Goal: Task Accomplishment & Management: Manage account settings

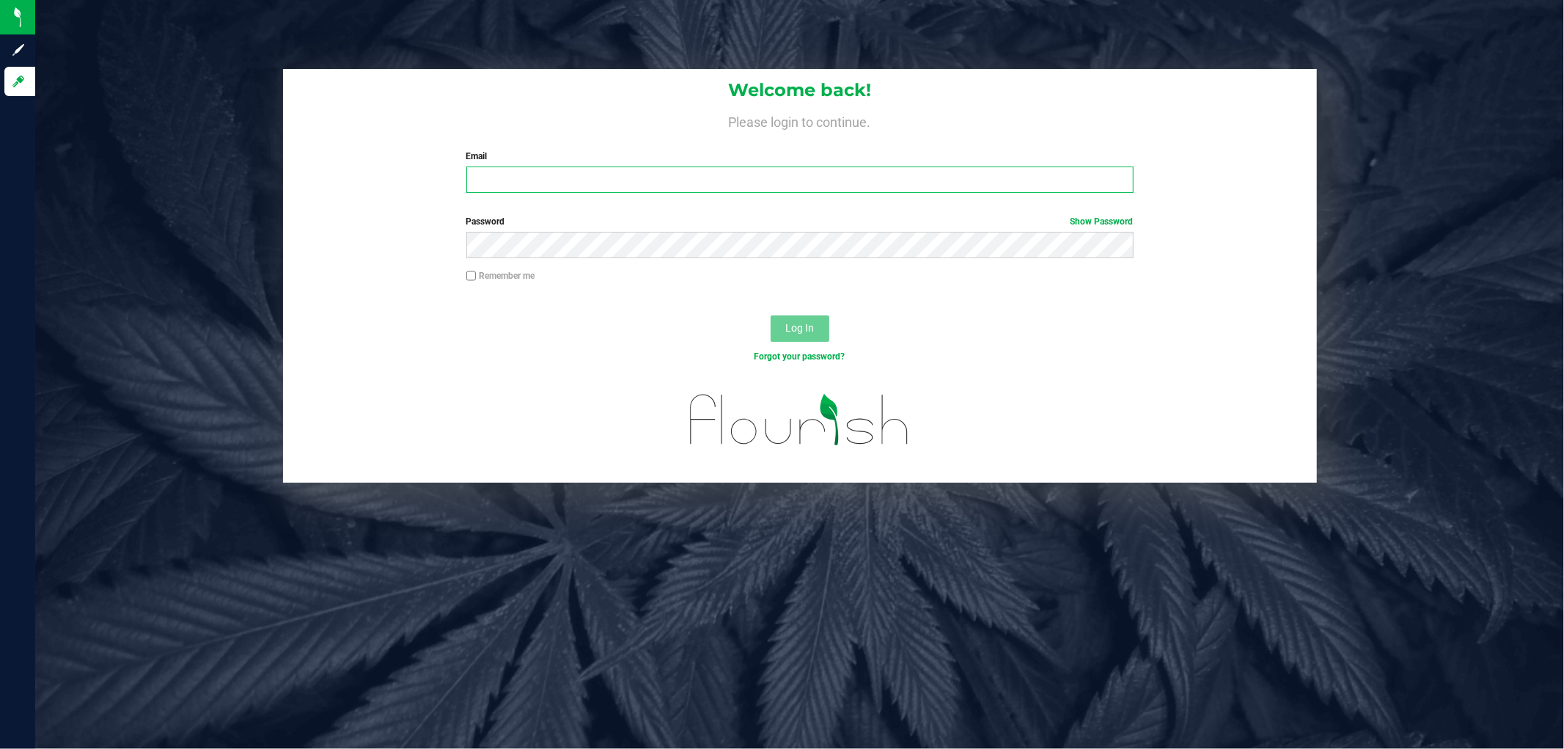
click at [525, 177] on input "Email" at bounding box center [799, 179] width 667 height 26
type input "[EMAIL_ADDRESS][DOMAIN_NAME]"
click at [771, 315] on button "Log In" at bounding box center [800, 328] width 59 height 26
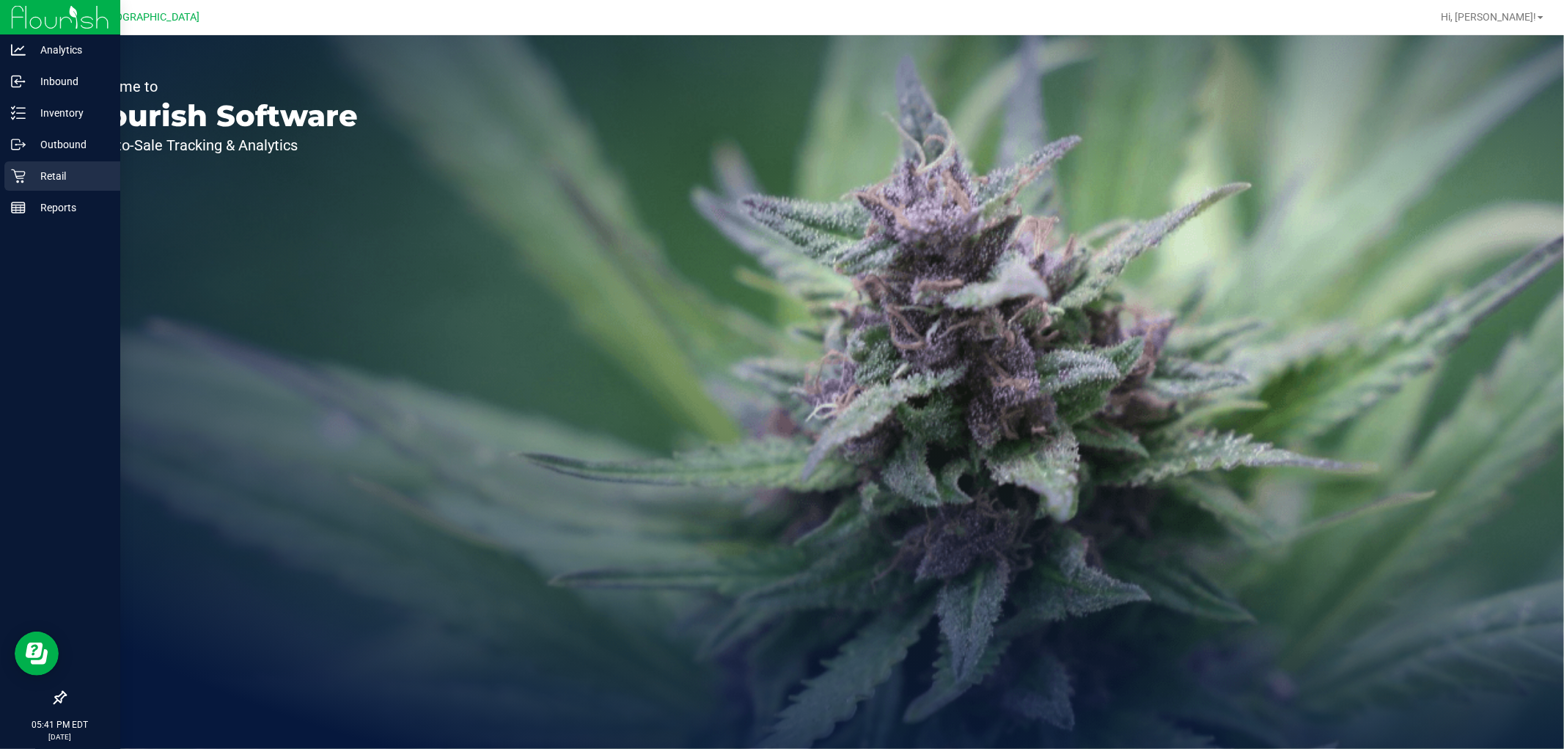
click at [39, 175] on p "Retail" at bounding box center [70, 176] width 88 height 18
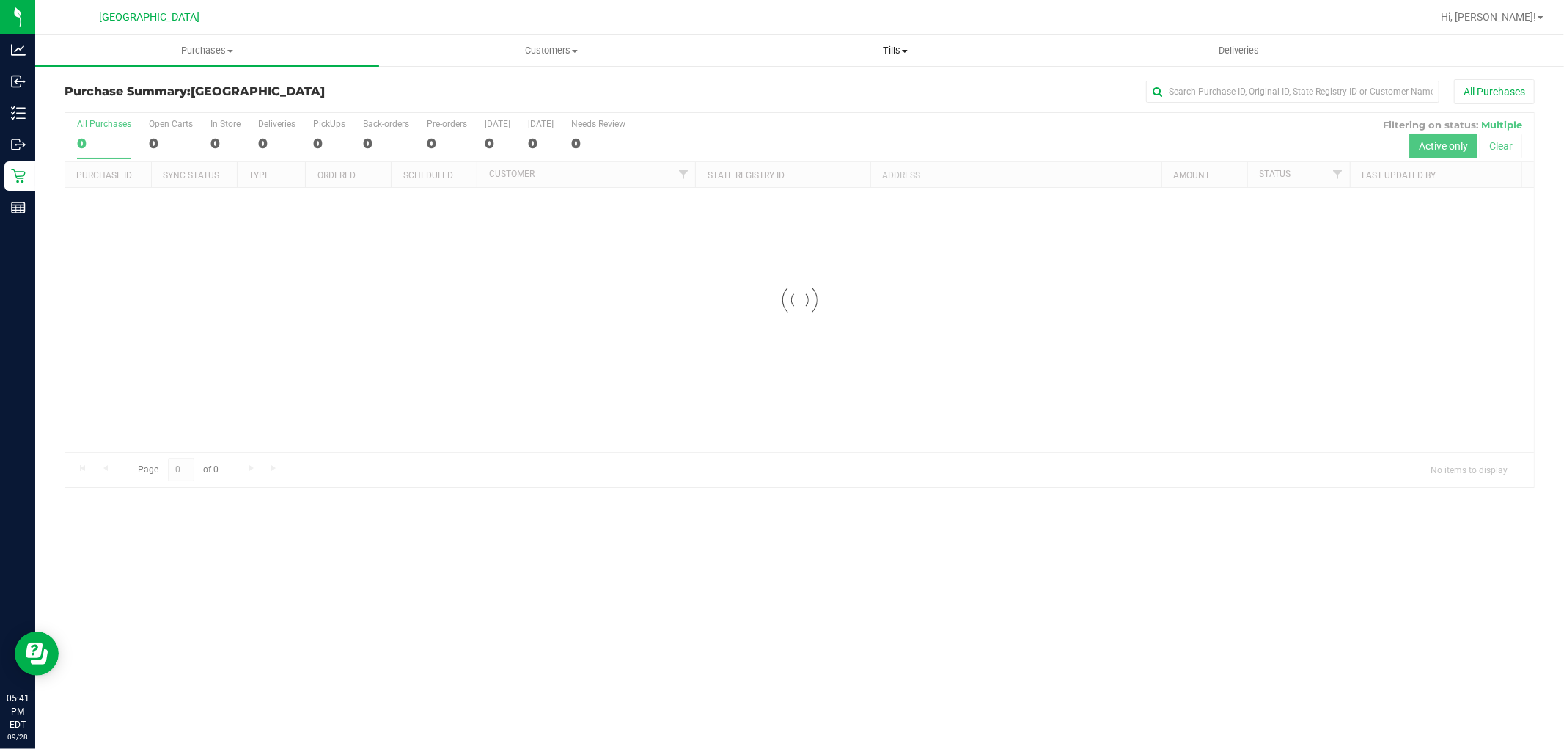
click at [878, 46] on span "Tills" at bounding box center [895, 50] width 342 height 13
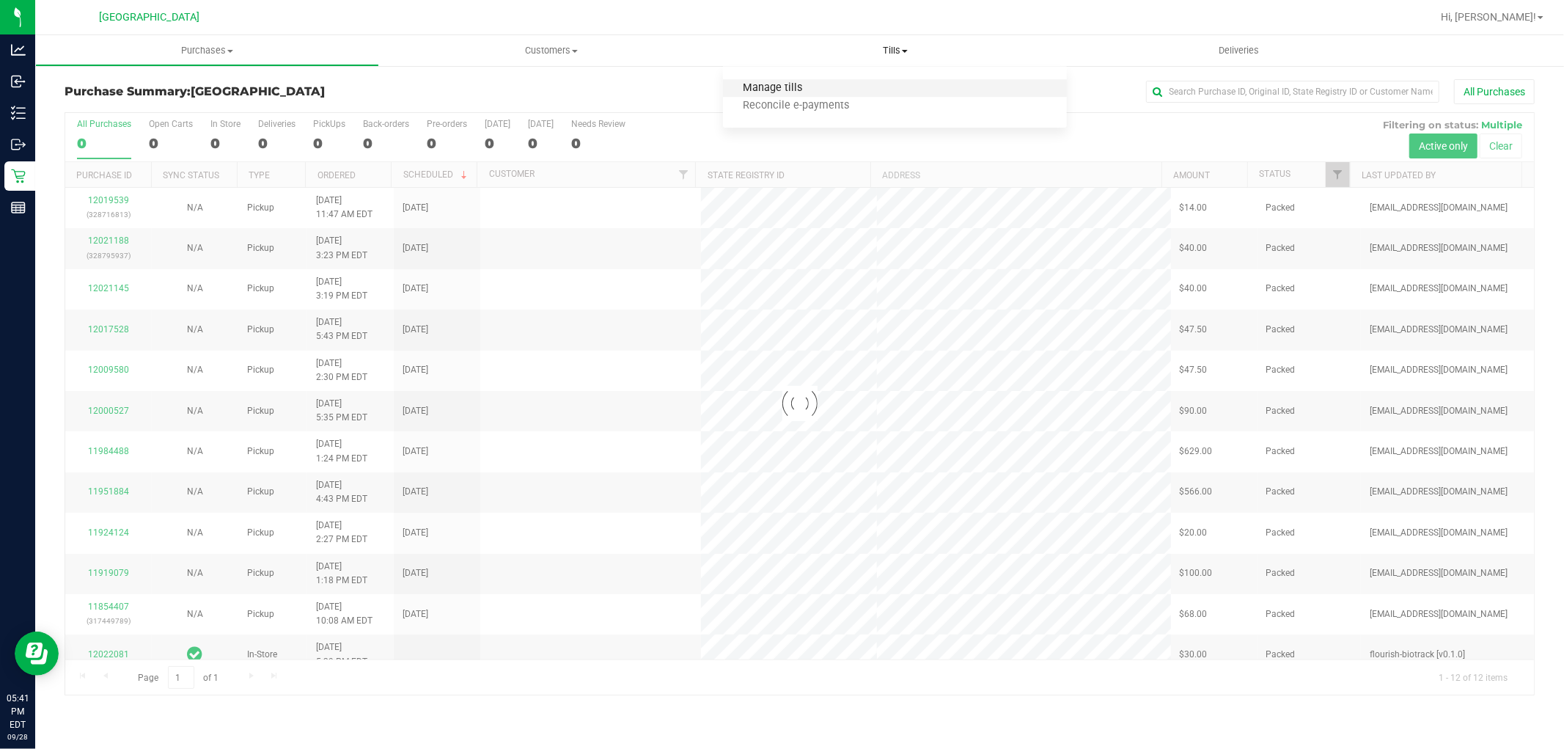
click at [790, 83] on span "Manage tills" at bounding box center [772, 88] width 99 height 12
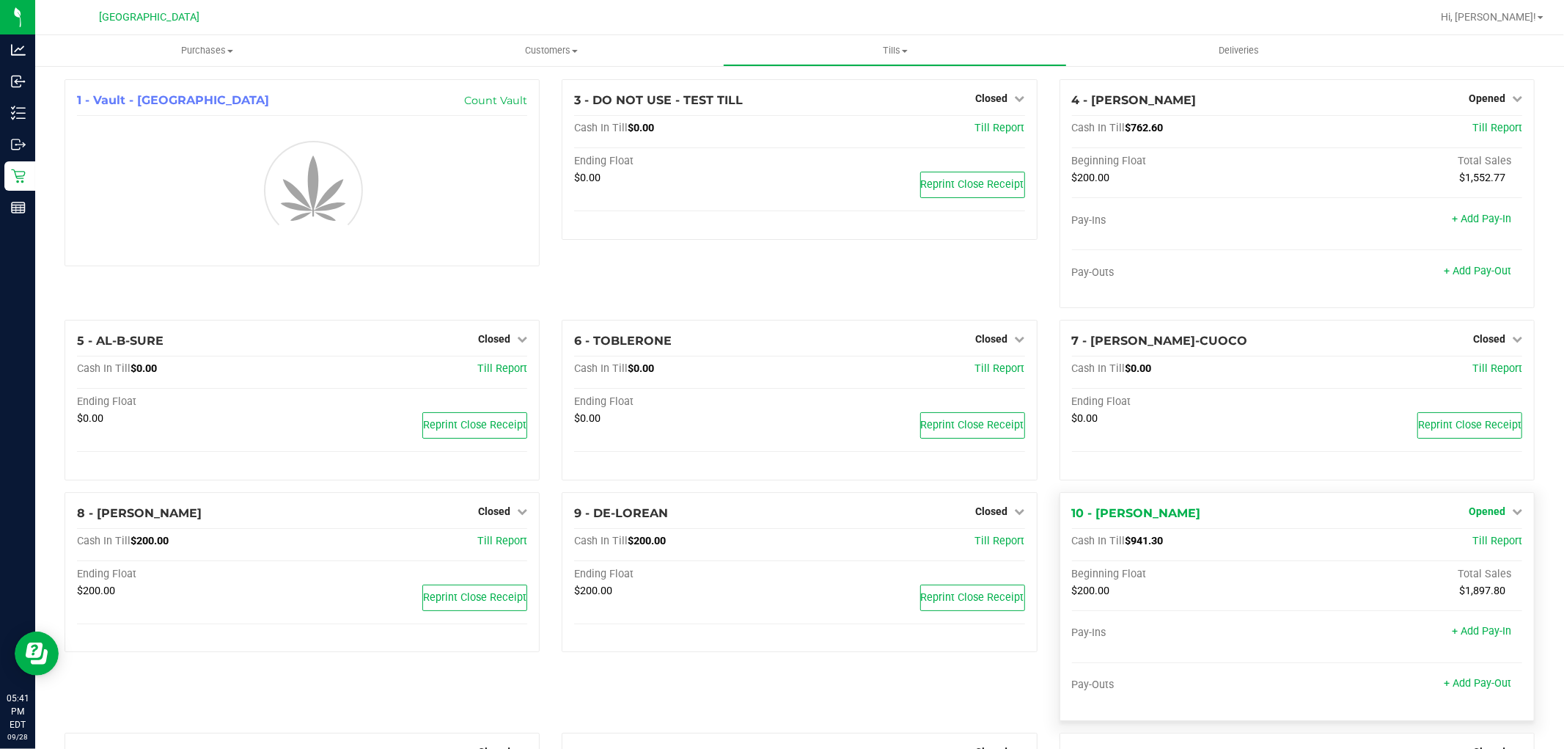
click at [1489, 511] on span "Opened" at bounding box center [1487, 511] width 37 height 12
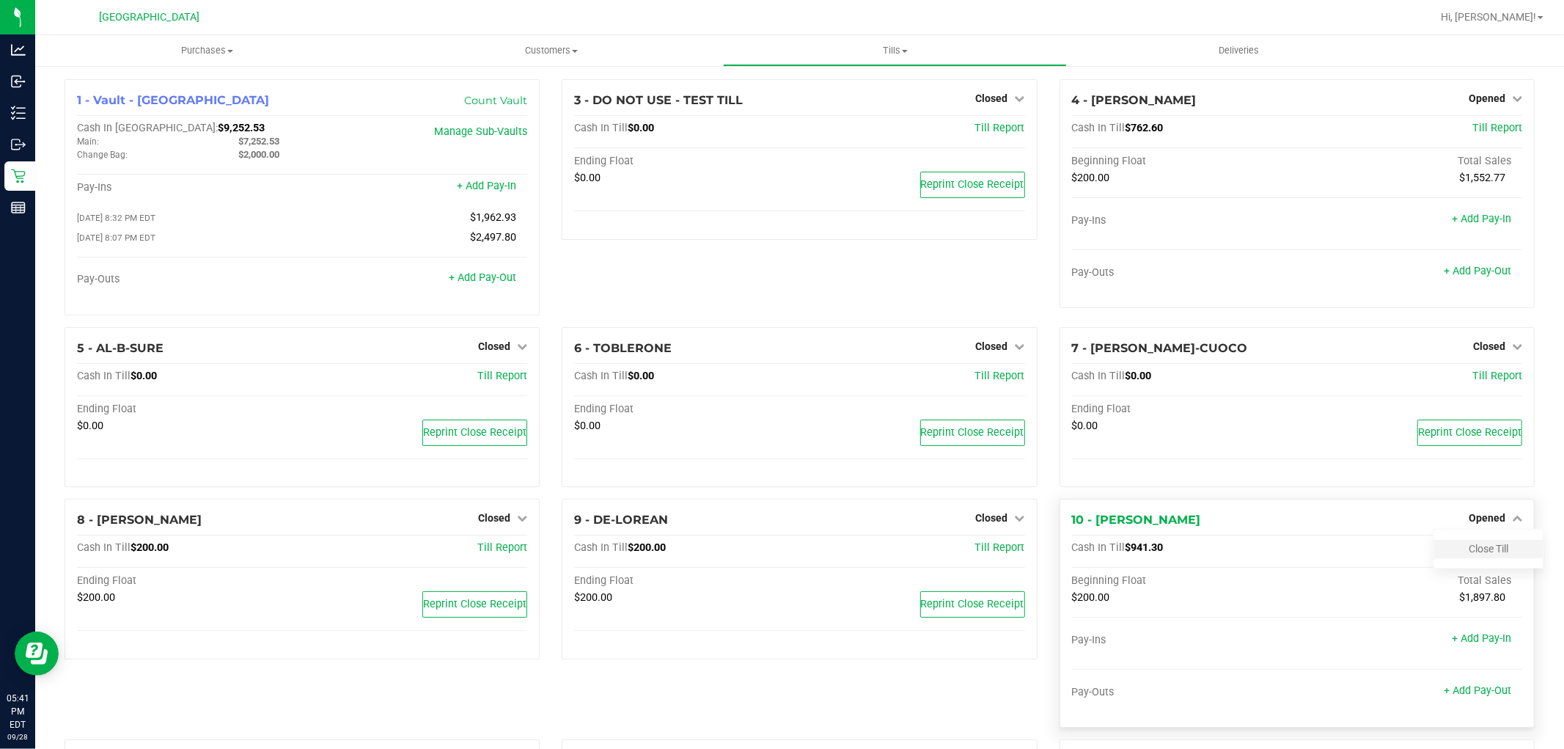
click at [1475, 544] on div "Close Till" at bounding box center [1488, 549] width 109 height 18
click at [1485, 554] on link "Close Till" at bounding box center [1489, 549] width 40 height 12
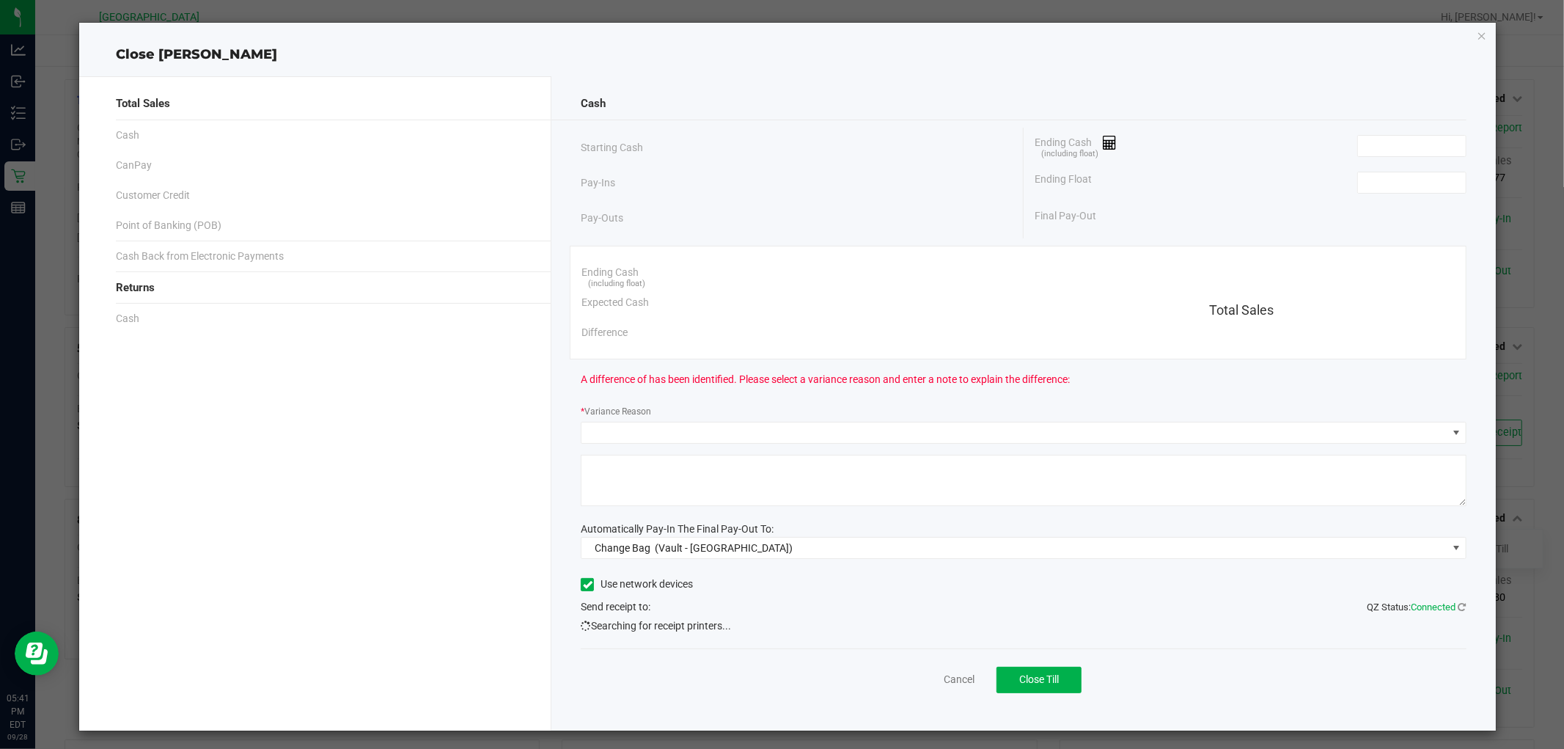
click at [1376, 163] on div "Ending Cash (including float)" at bounding box center [1251, 146] width 432 height 37
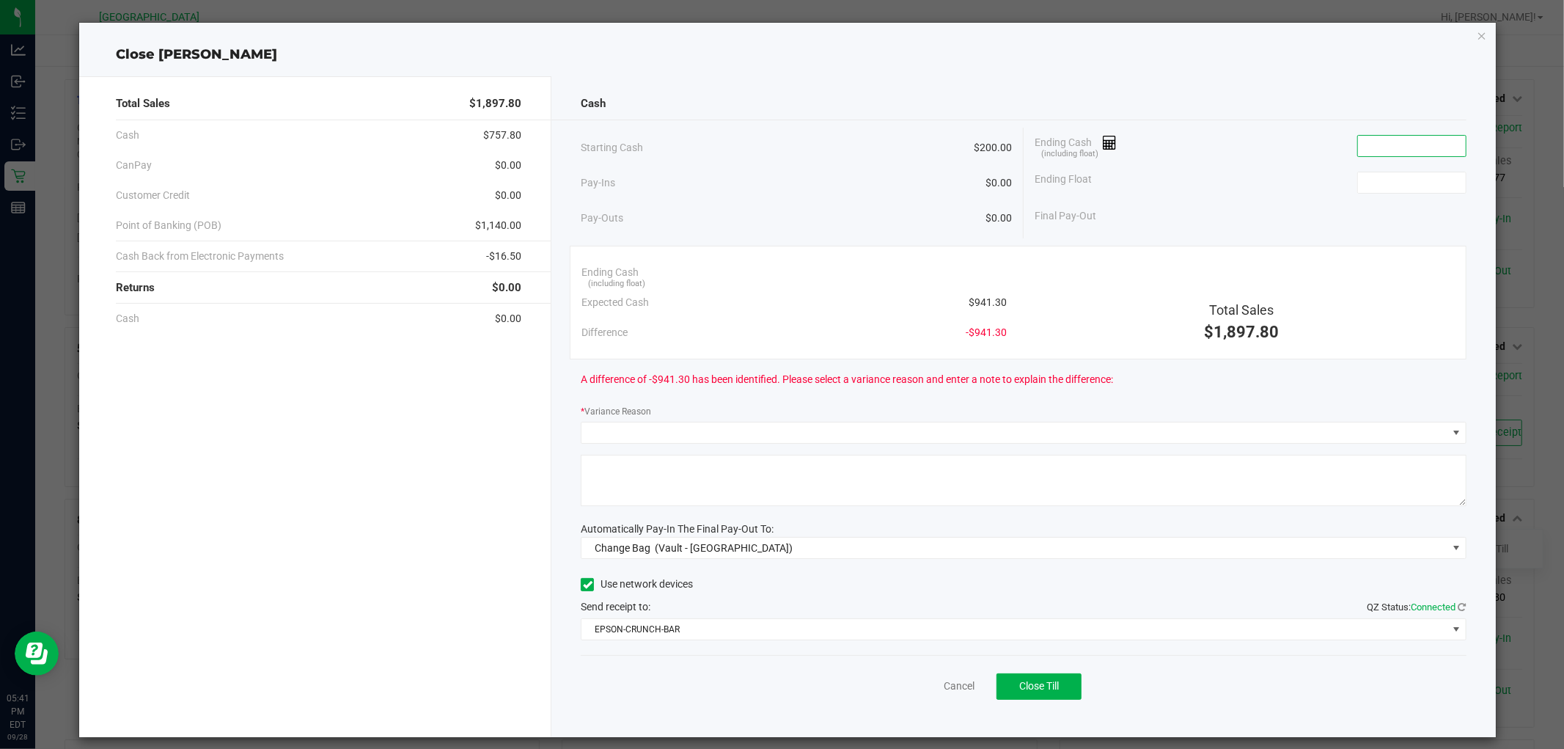
click at [1377, 150] on input at bounding box center [1412, 146] width 108 height 21
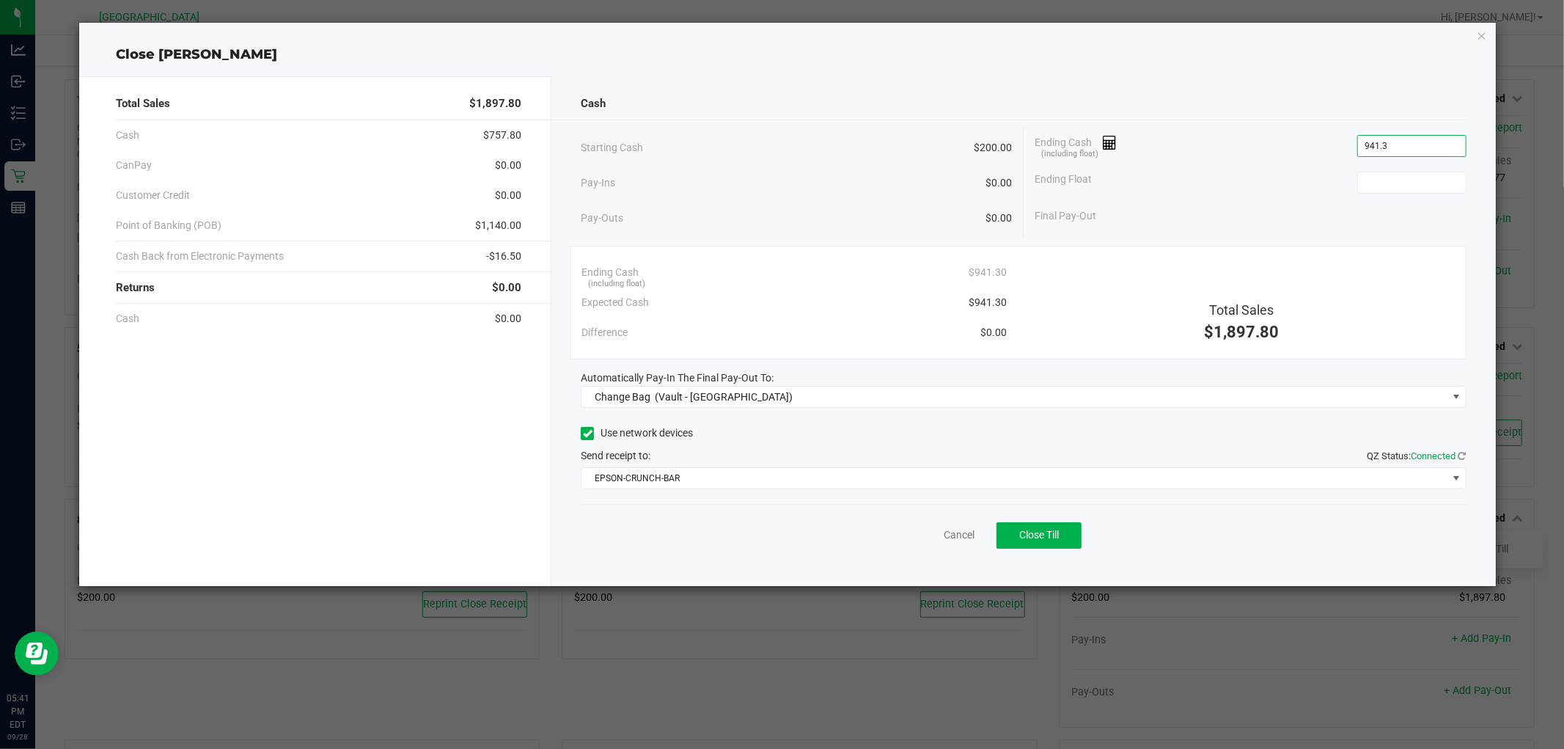
type input "$941.30"
click at [1412, 166] on div "Ending Float" at bounding box center [1251, 182] width 432 height 37
click at [1409, 183] on input at bounding box center [1412, 182] width 108 height 21
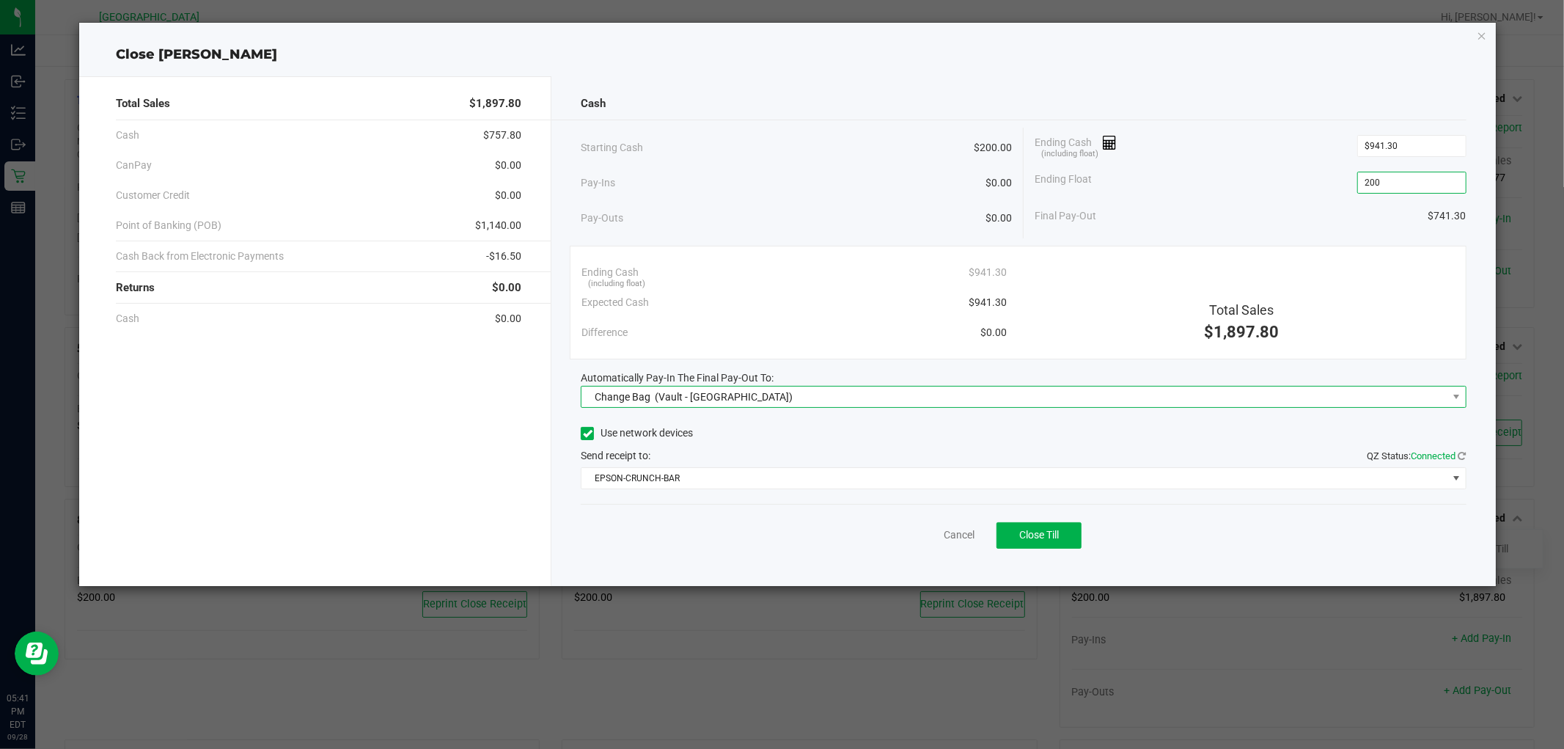
click at [705, 395] on span "(Vault - North Port WC)" at bounding box center [724, 397] width 138 height 12
type input "$200.00"
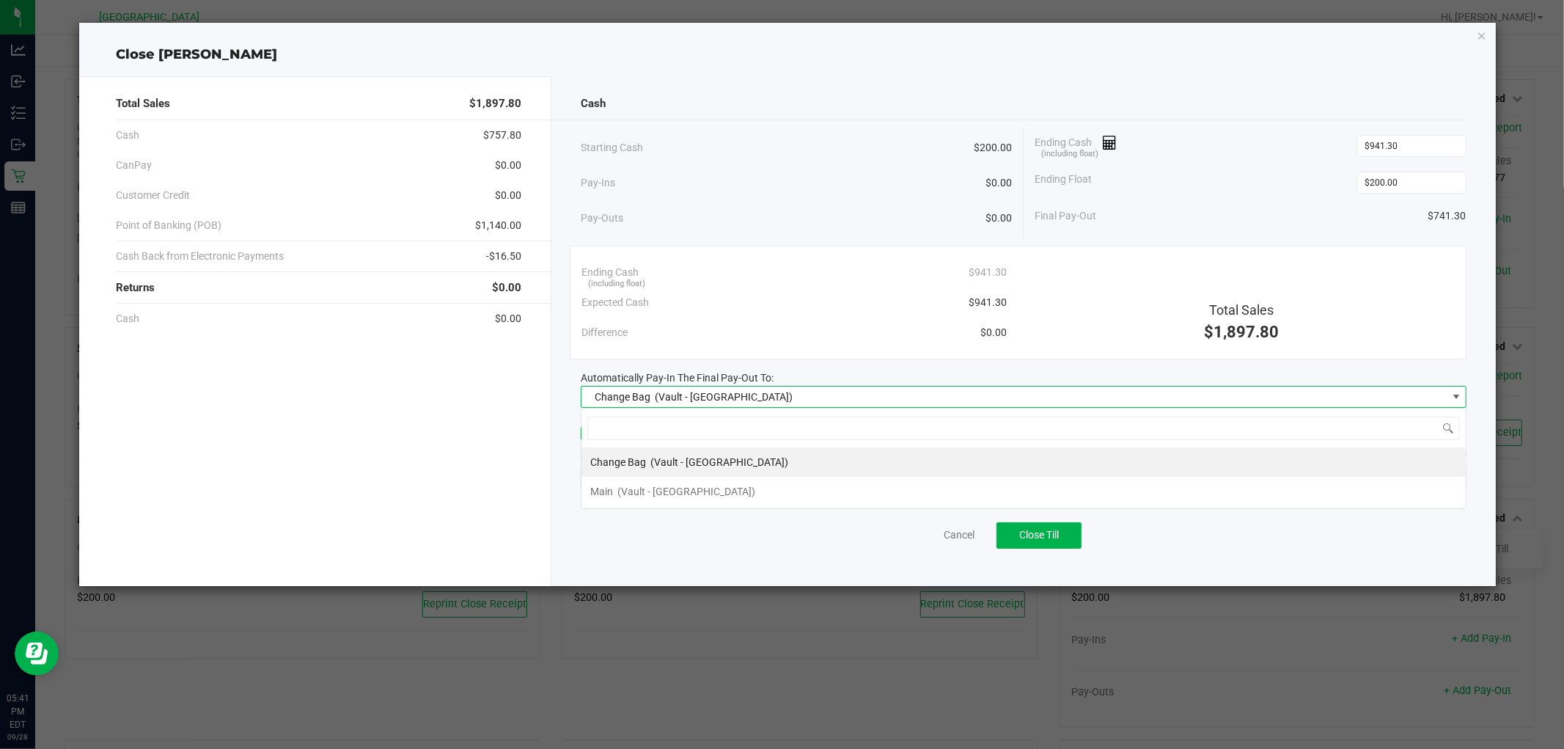
scroll to position [22, 885]
click at [639, 492] on span "(Vault - North Port WC)" at bounding box center [686, 491] width 138 height 12
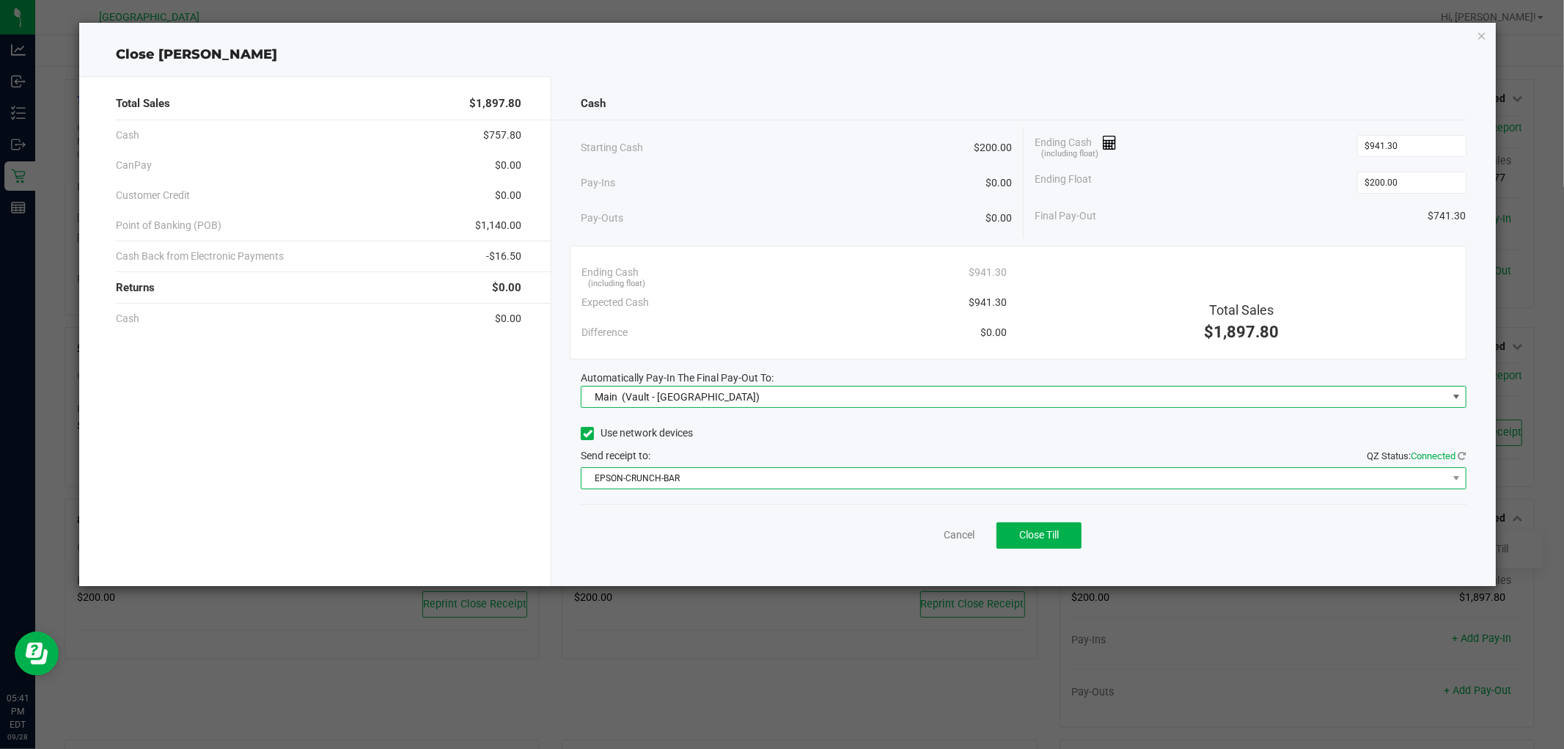
click at [827, 483] on span "EPSON-CRUNCH-BAR" at bounding box center [1014, 478] width 865 height 21
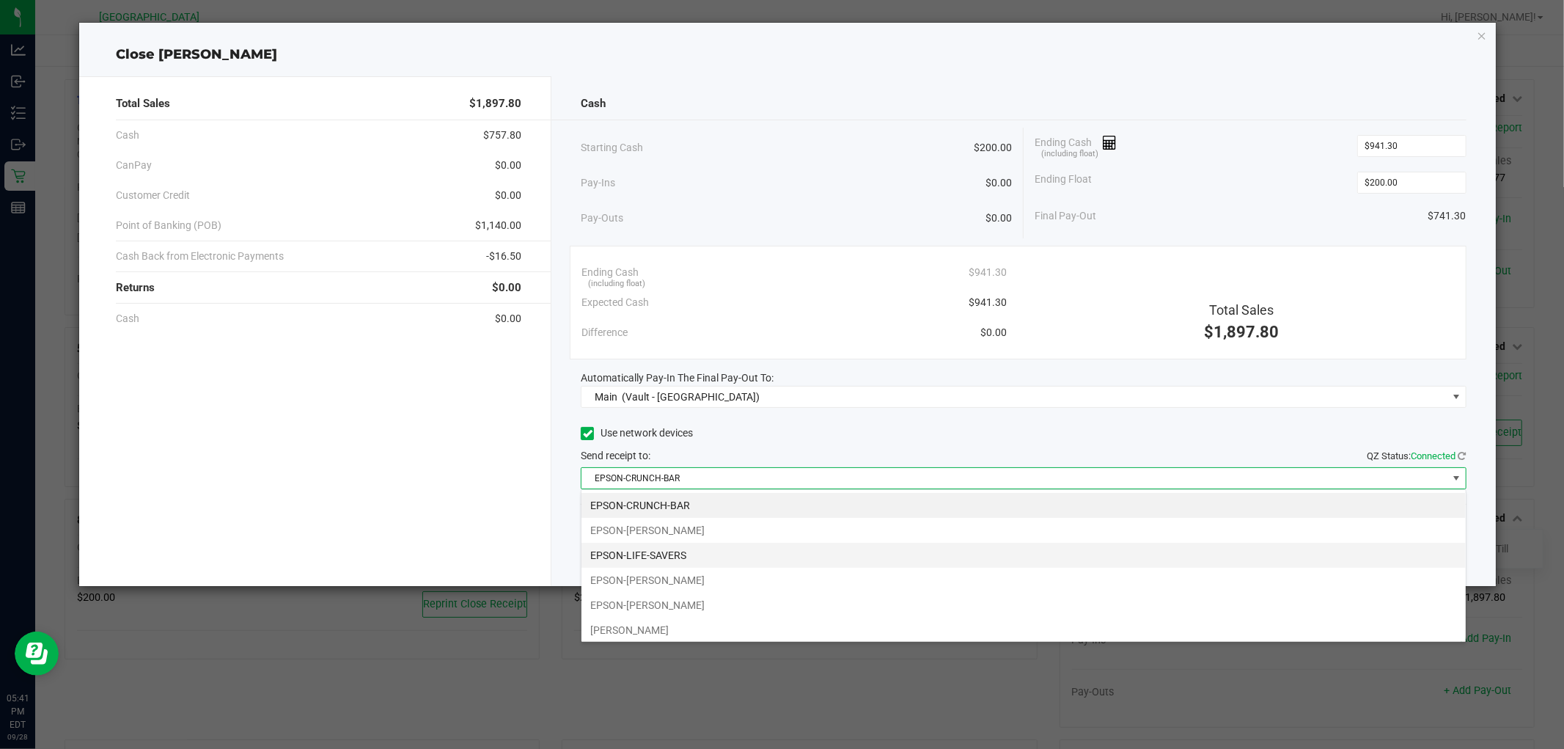
click at [681, 553] on li "EPSON-LIFE-SAVERS" at bounding box center [1024, 555] width 884 height 25
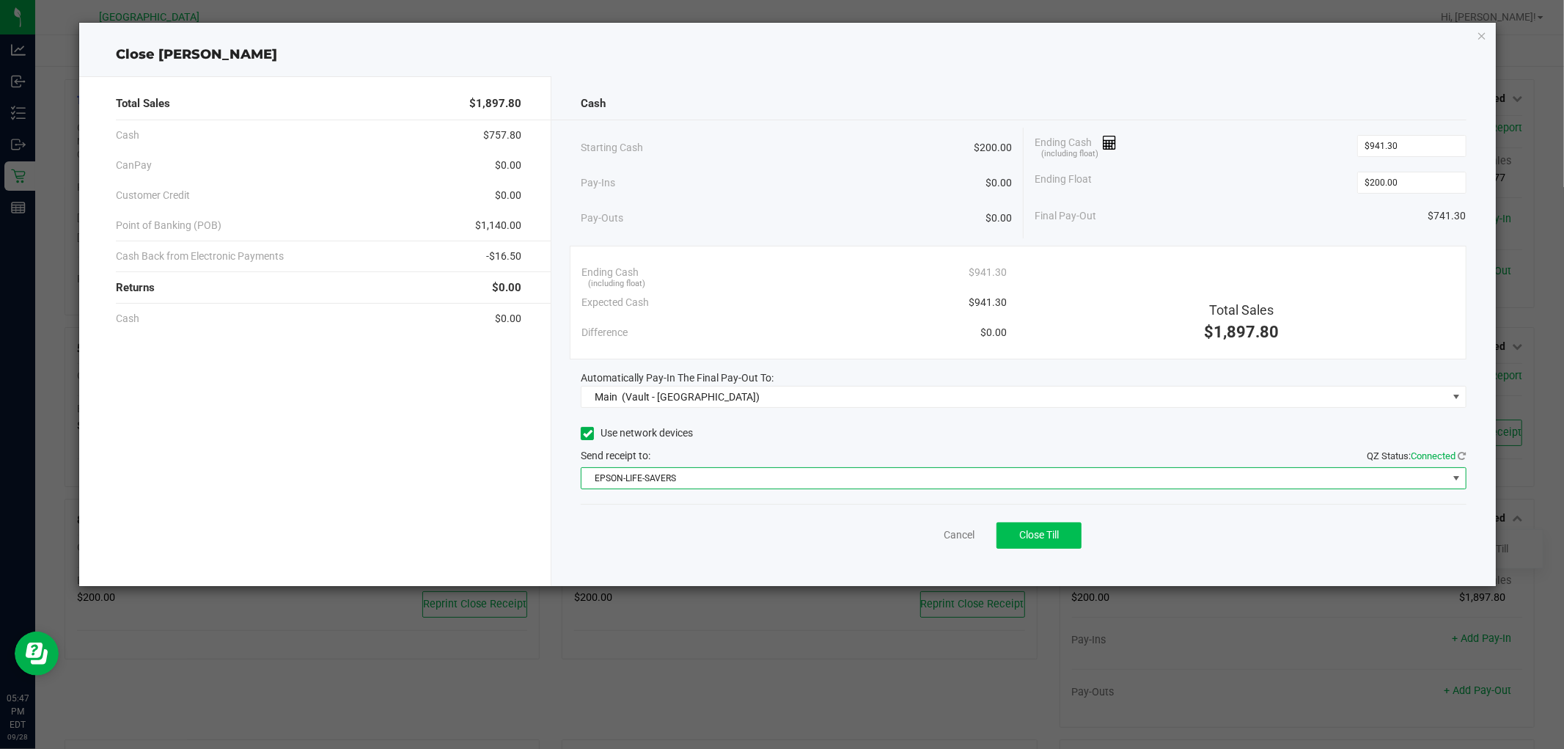
click at [1039, 538] on span "Close Till" at bounding box center [1039, 535] width 40 height 12
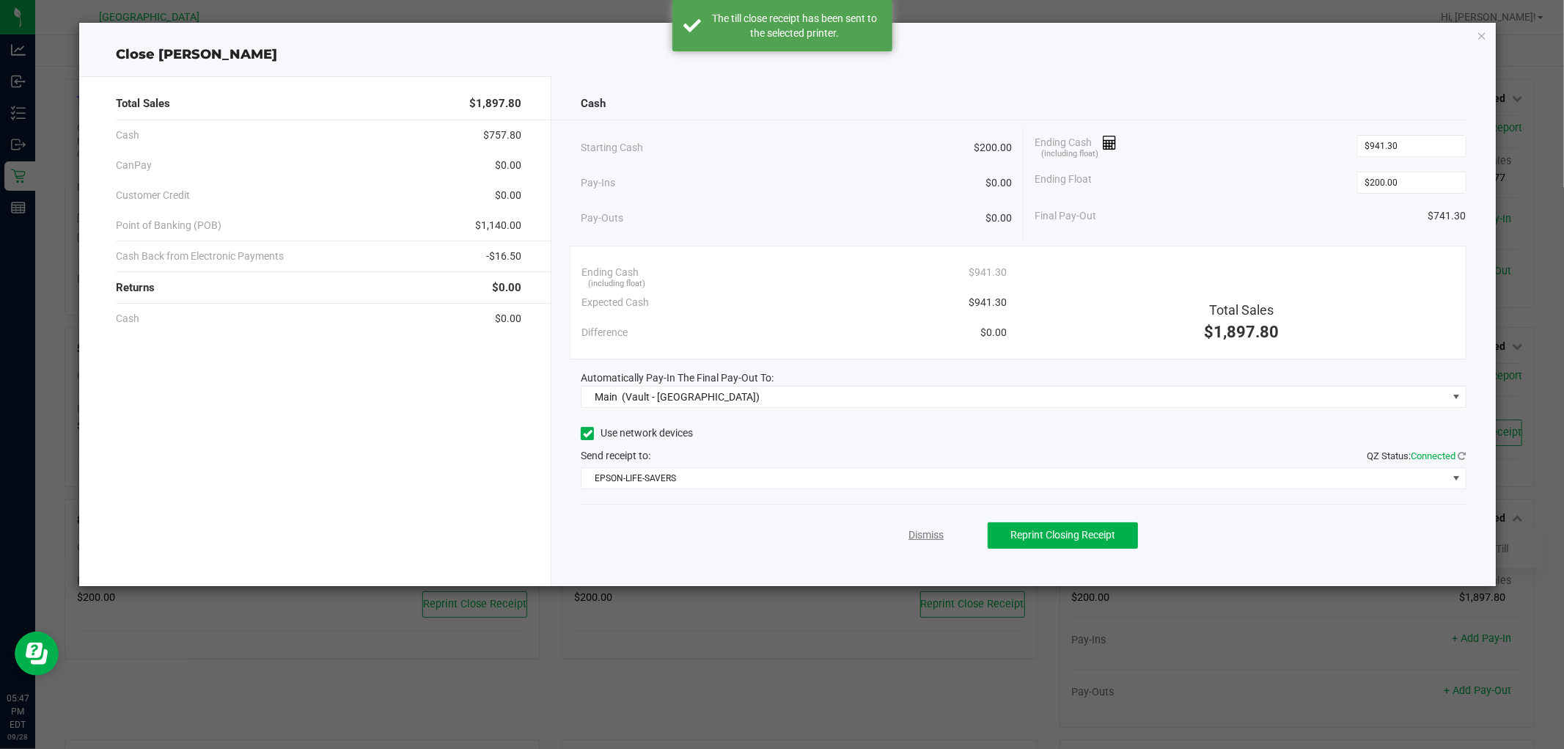
click at [913, 539] on link "Dismiss" at bounding box center [926, 534] width 35 height 15
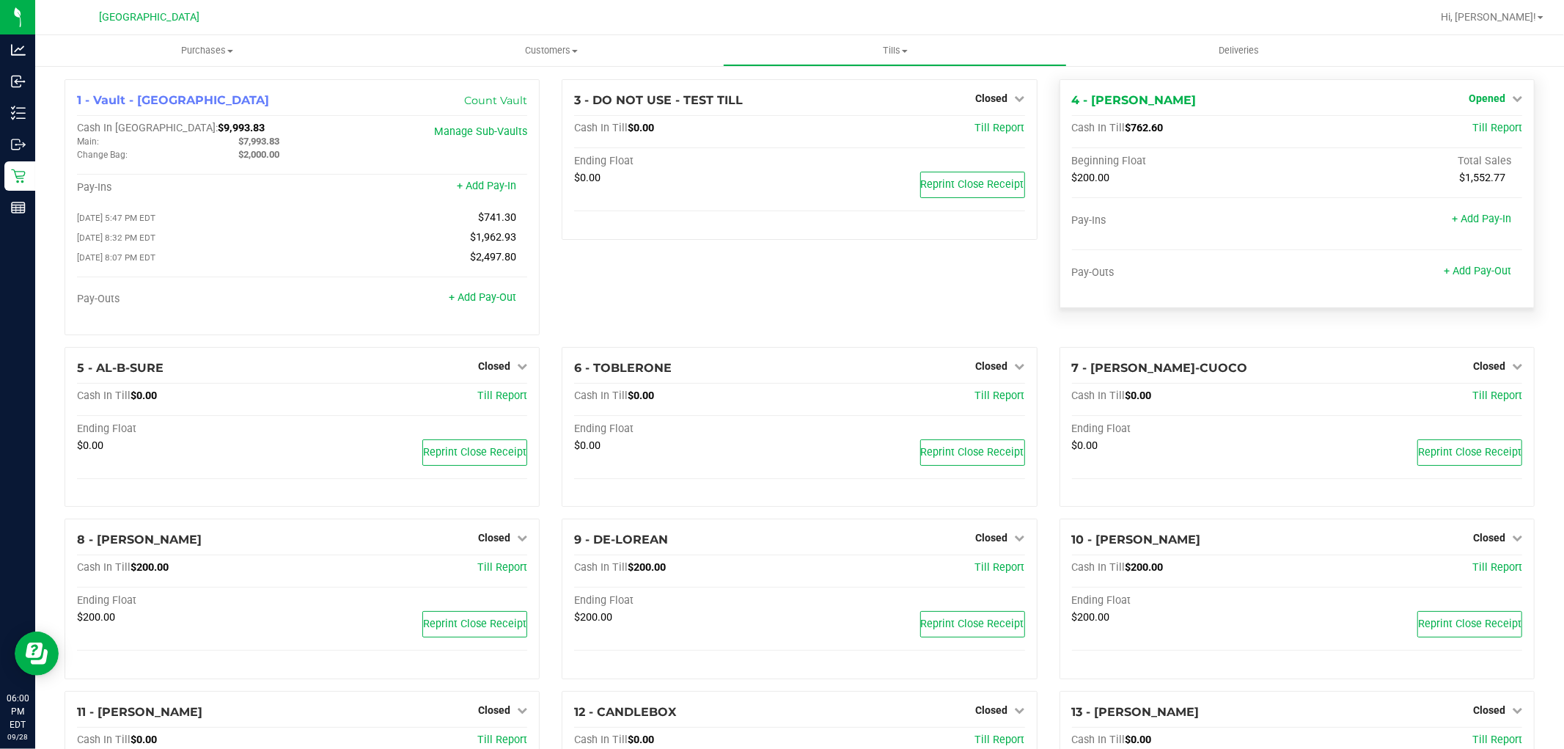
click at [1481, 97] on span "Opened" at bounding box center [1487, 98] width 37 height 12
click at [1478, 128] on link "Close Till" at bounding box center [1489, 129] width 40 height 12
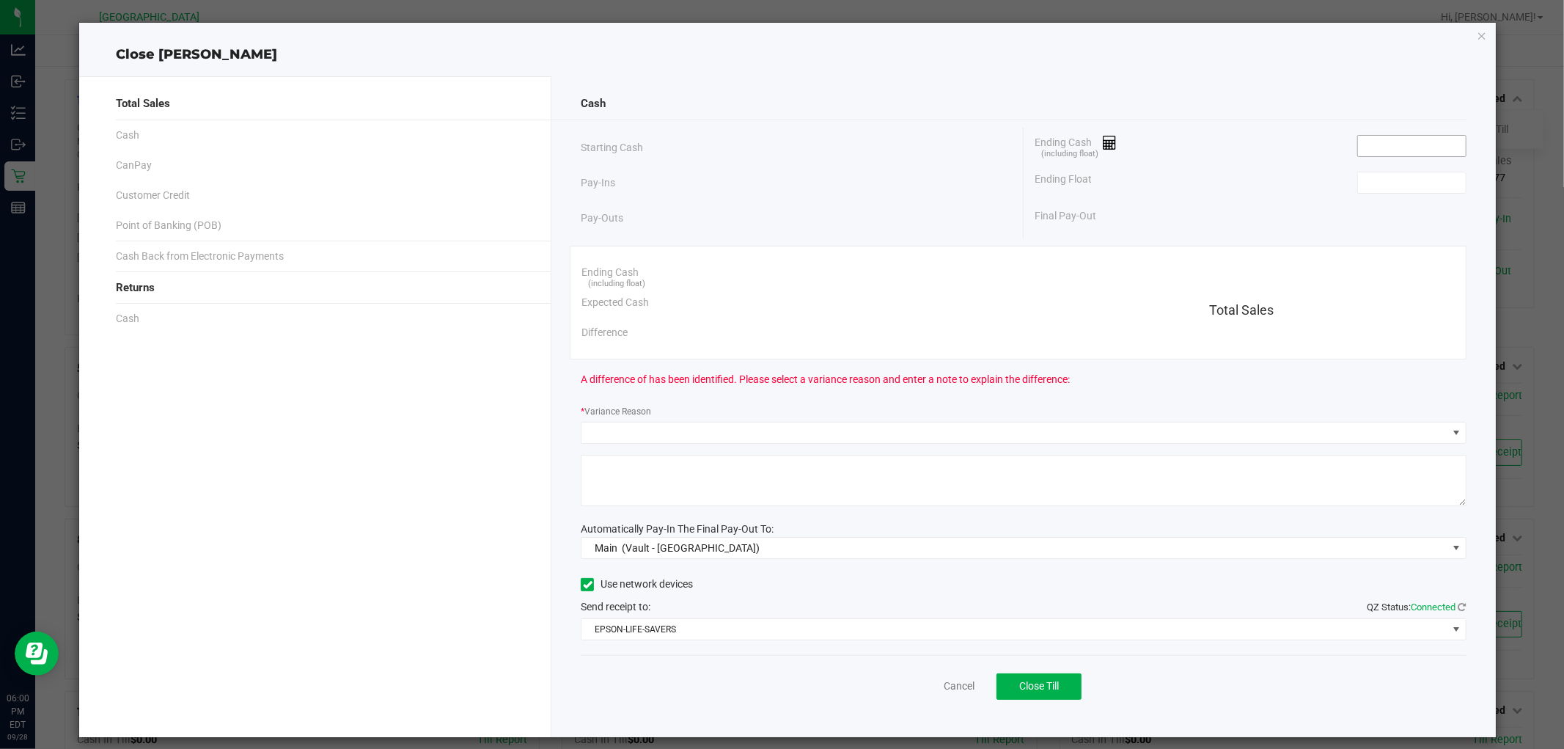
click at [1370, 140] on input at bounding box center [1412, 146] width 108 height 21
click at [1383, 155] on input at bounding box center [1412, 146] width 108 height 21
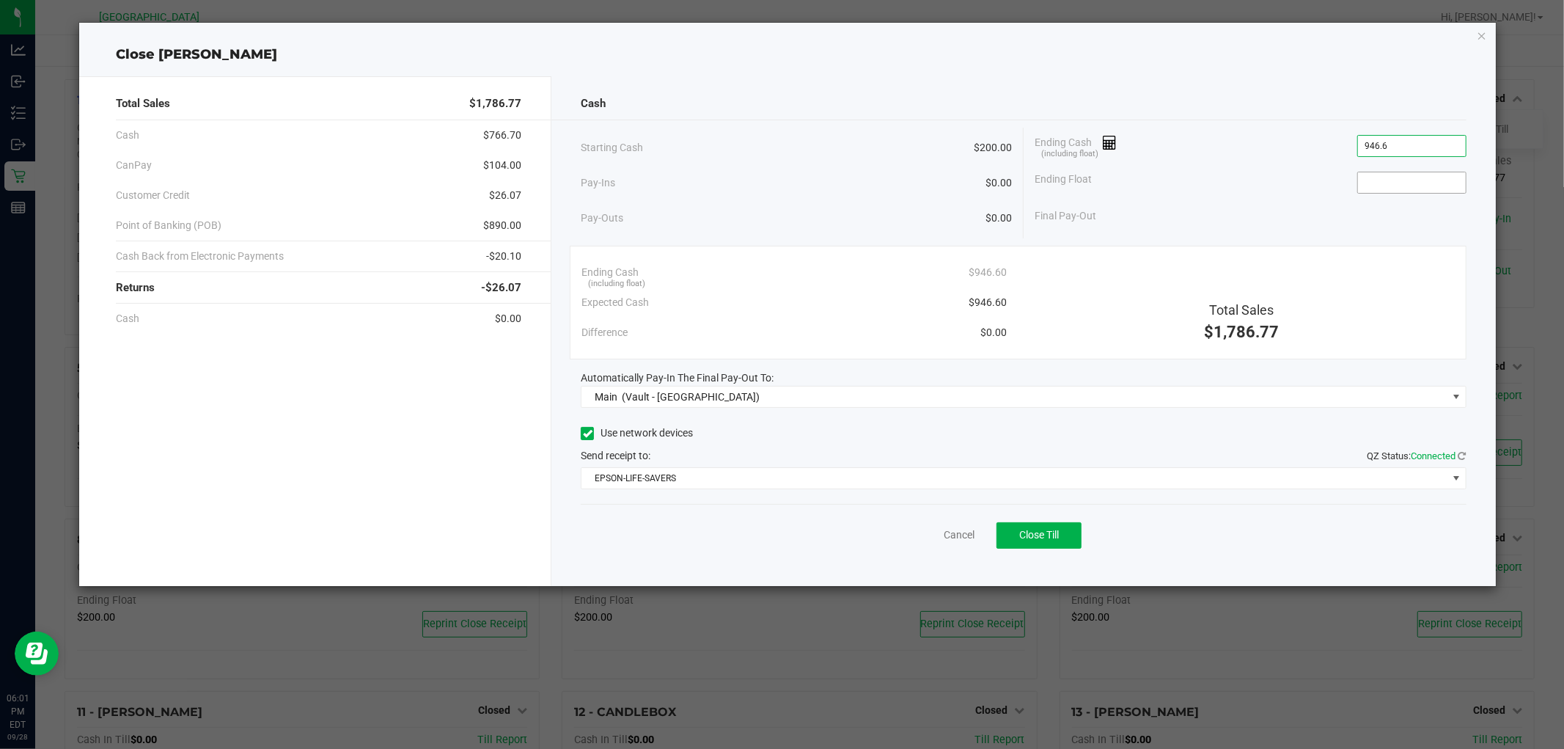
type input "$946.60"
click at [1376, 178] on input at bounding box center [1412, 182] width 108 height 21
click at [1050, 545] on button "Close Till" at bounding box center [1039, 535] width 85 height 26
type input "$200.00"
click at [919, 536] on link "Dismiss" at bounding box center [926, 534] width 35 height 15
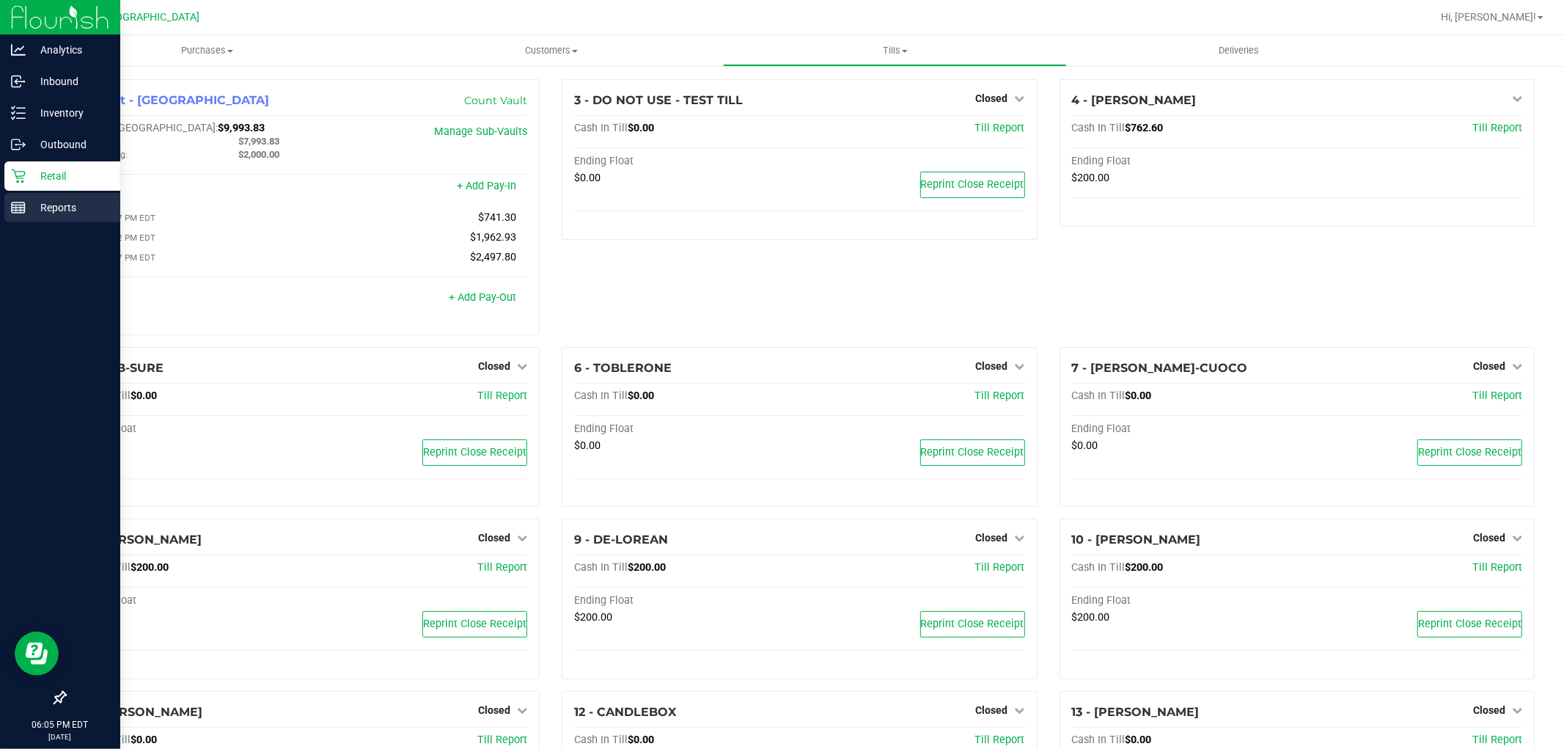
click at [21, 208] on icon at bounding box center [18, 207] width 15 height 15
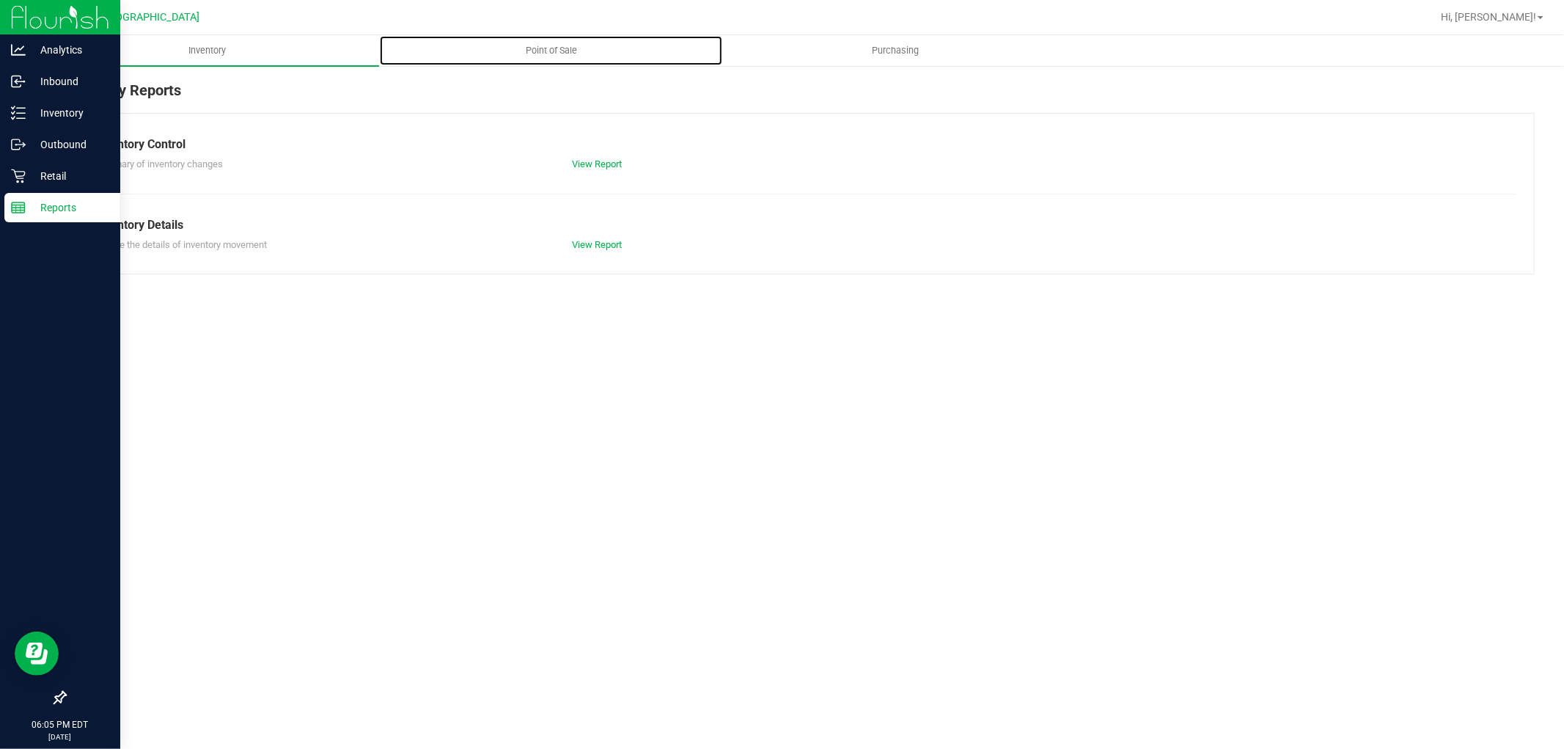
click at [554, 48] on span "Point of Sale" at bounding box center [551, 50] width 91 height 13
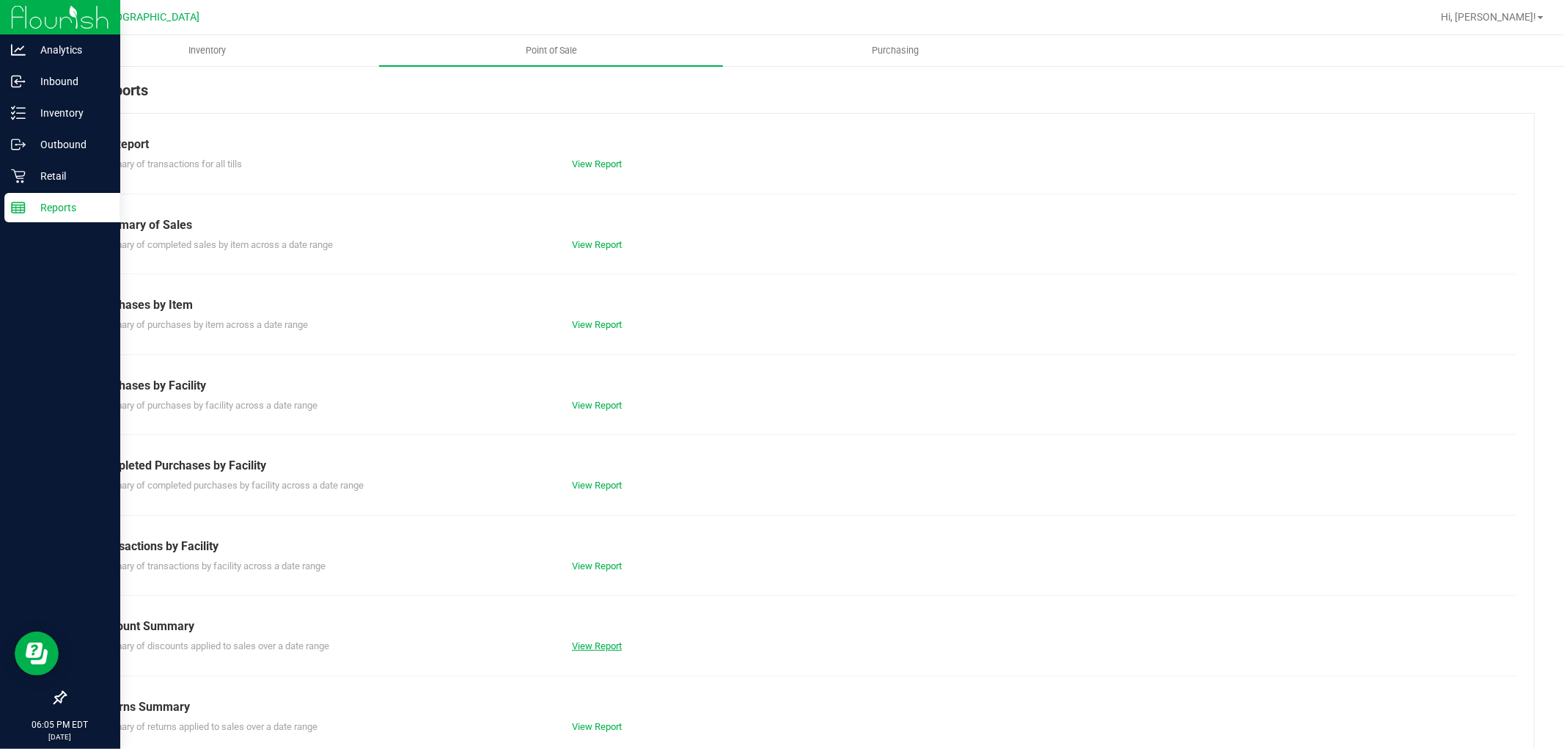
click at [593, 646] on link "View Report" at bounding box center [597, 645] width 50 height 11
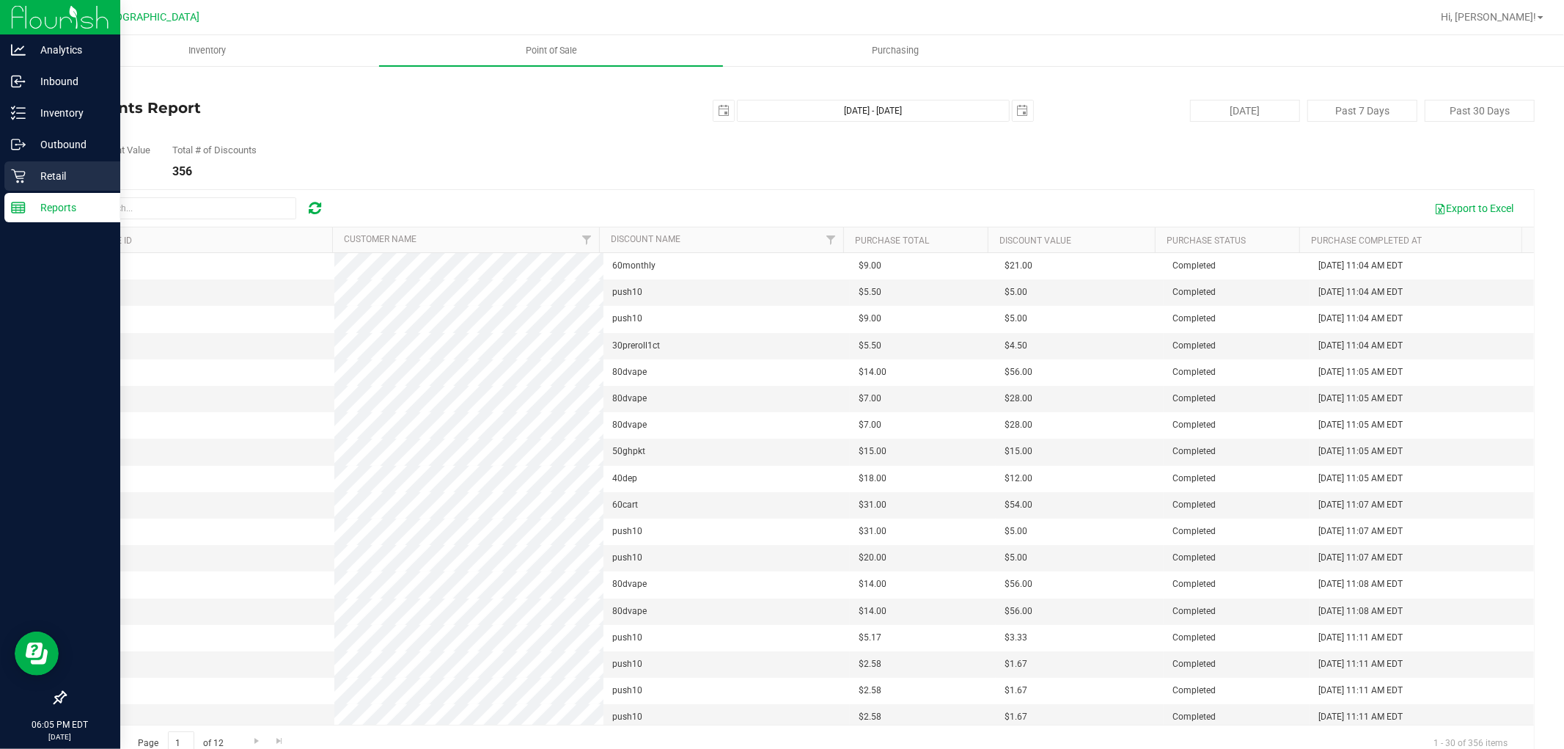
click at [17, 170] on icon at bounding box center [18, 176] width 15 height 15
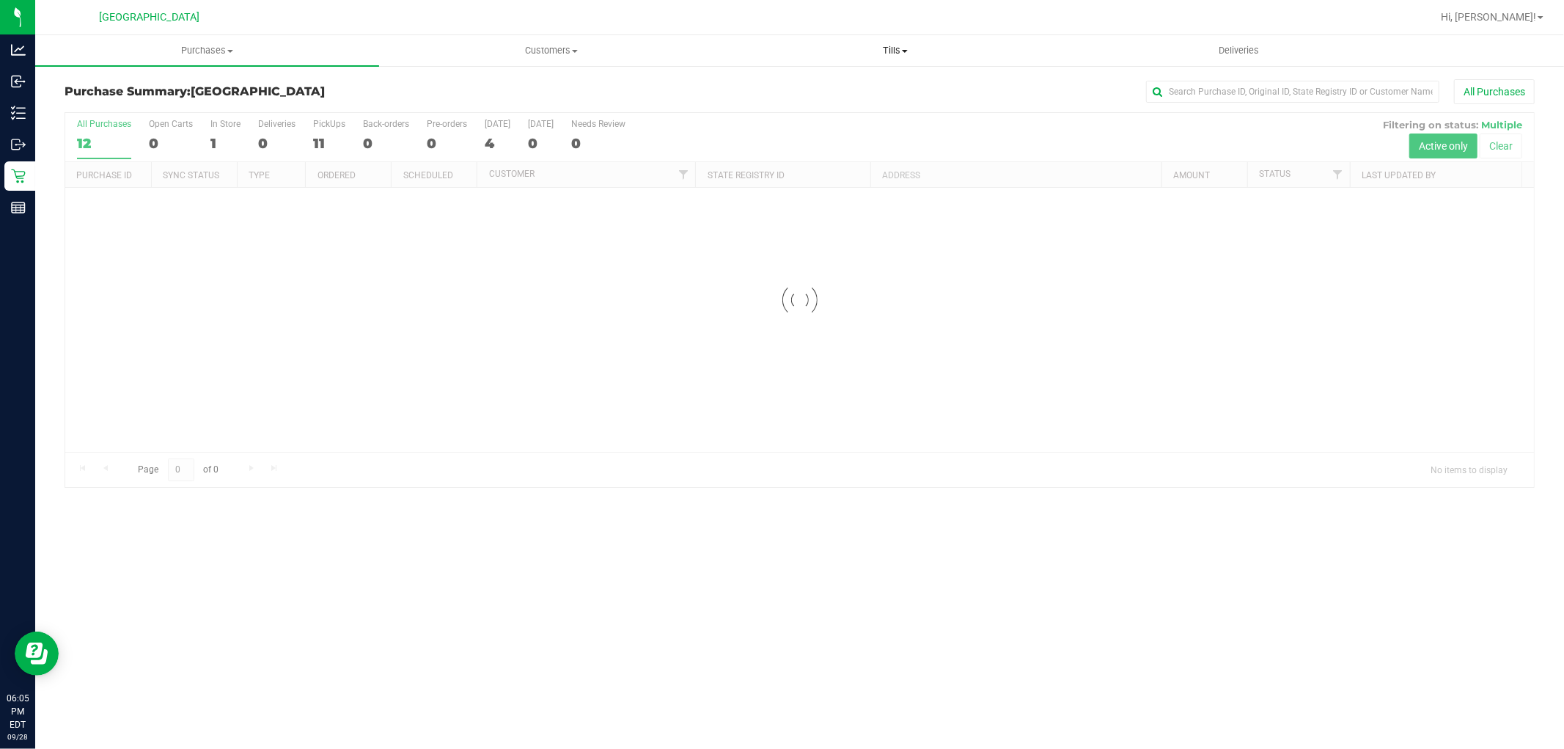
click at [882, 47] on span "Tills" at bounding box center [895, 50] width 342 height 13
click at [771, 92] on span "Manage tills" at bounding box center [772, 88] width 99 height 12
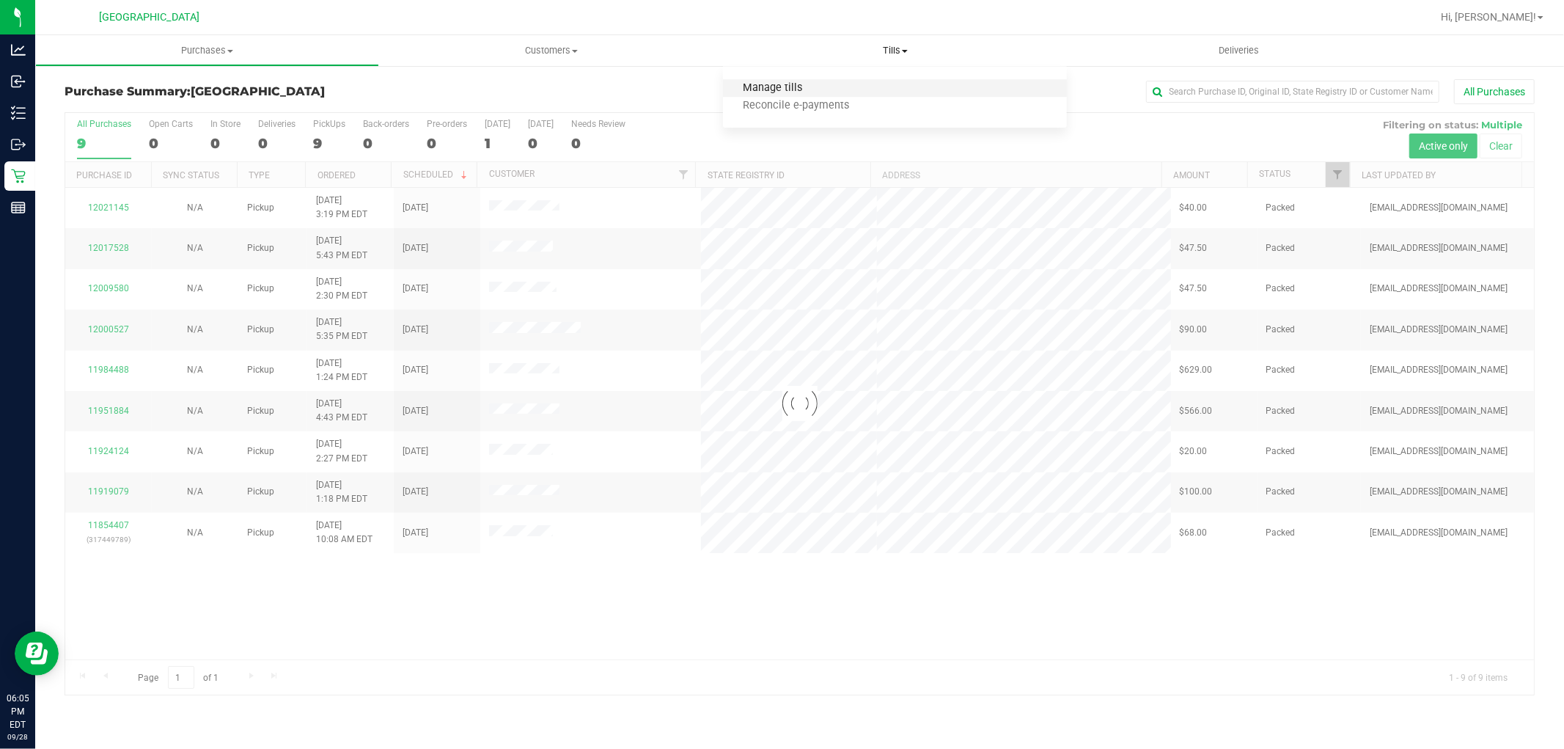
click at [771, 92] on span "Manage tills" at bounding box center [772, 88] width 99 height 12
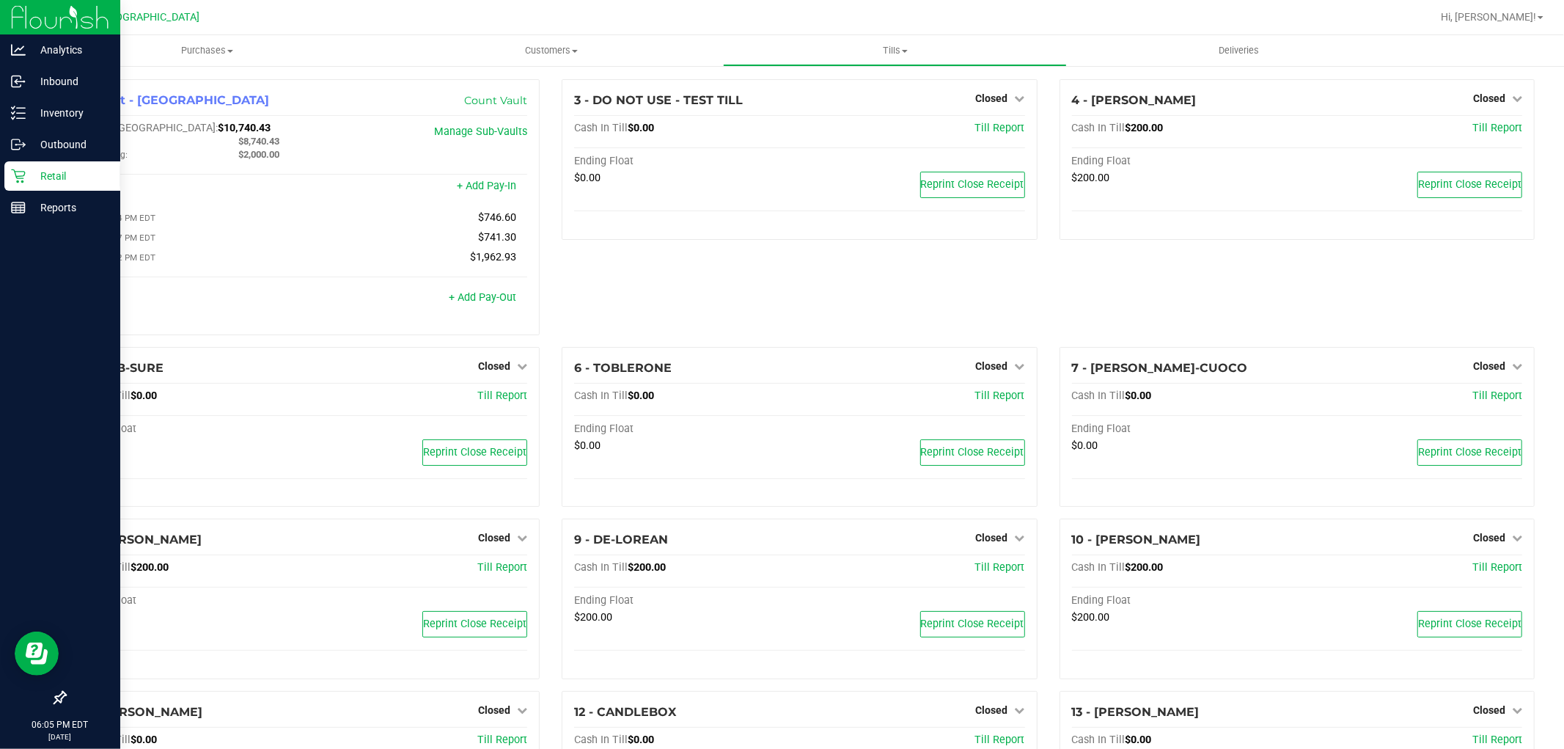
click at [61, 170] on p "Retail" at bounding box center [70, 176] width 88 height 18
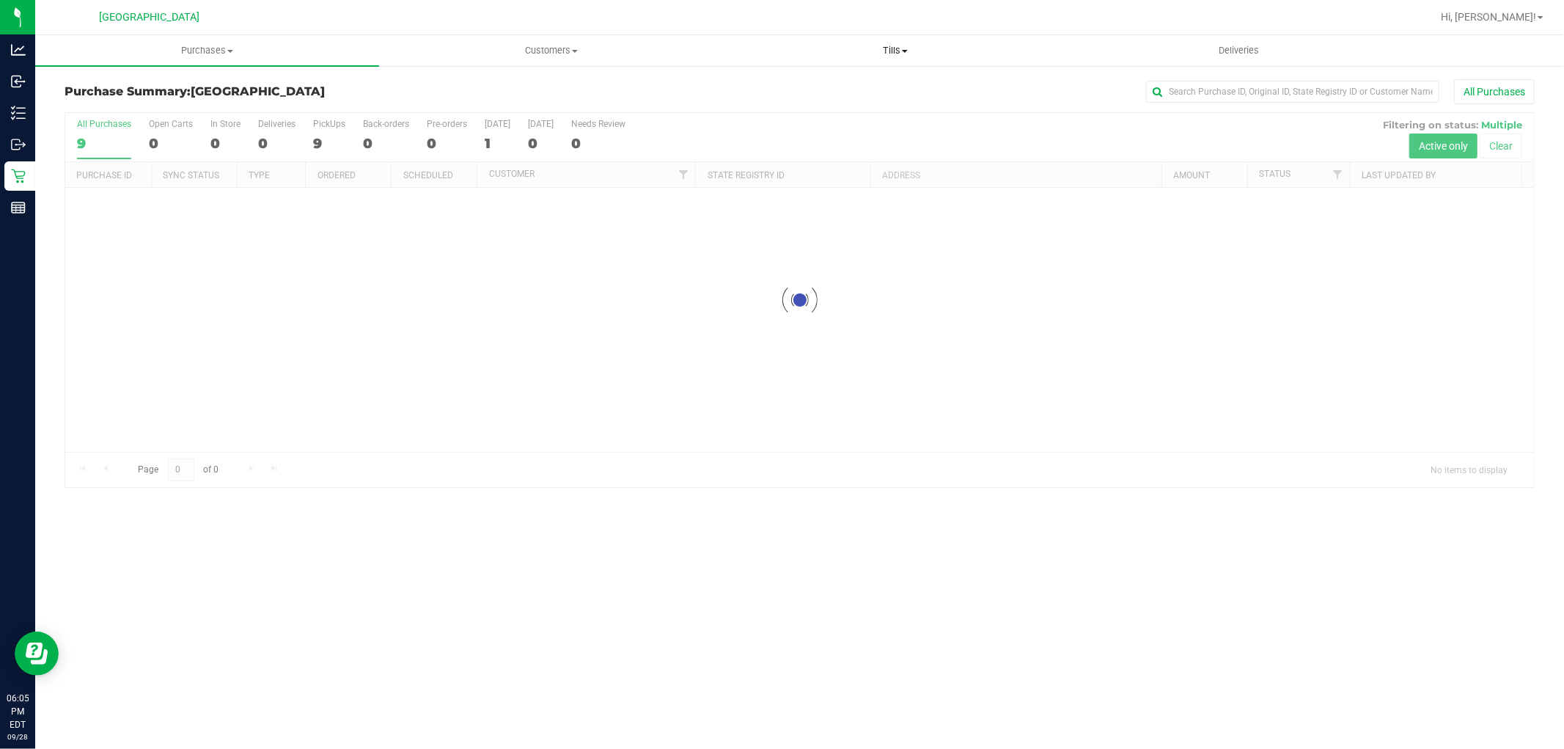
click at [914, 44] on span "Tills" at bounding box center [895, 50] width 342 height 13
click at [839, 104] on span "Reconcile e-payments" at bounding box center [796, 106] width 146 height 12
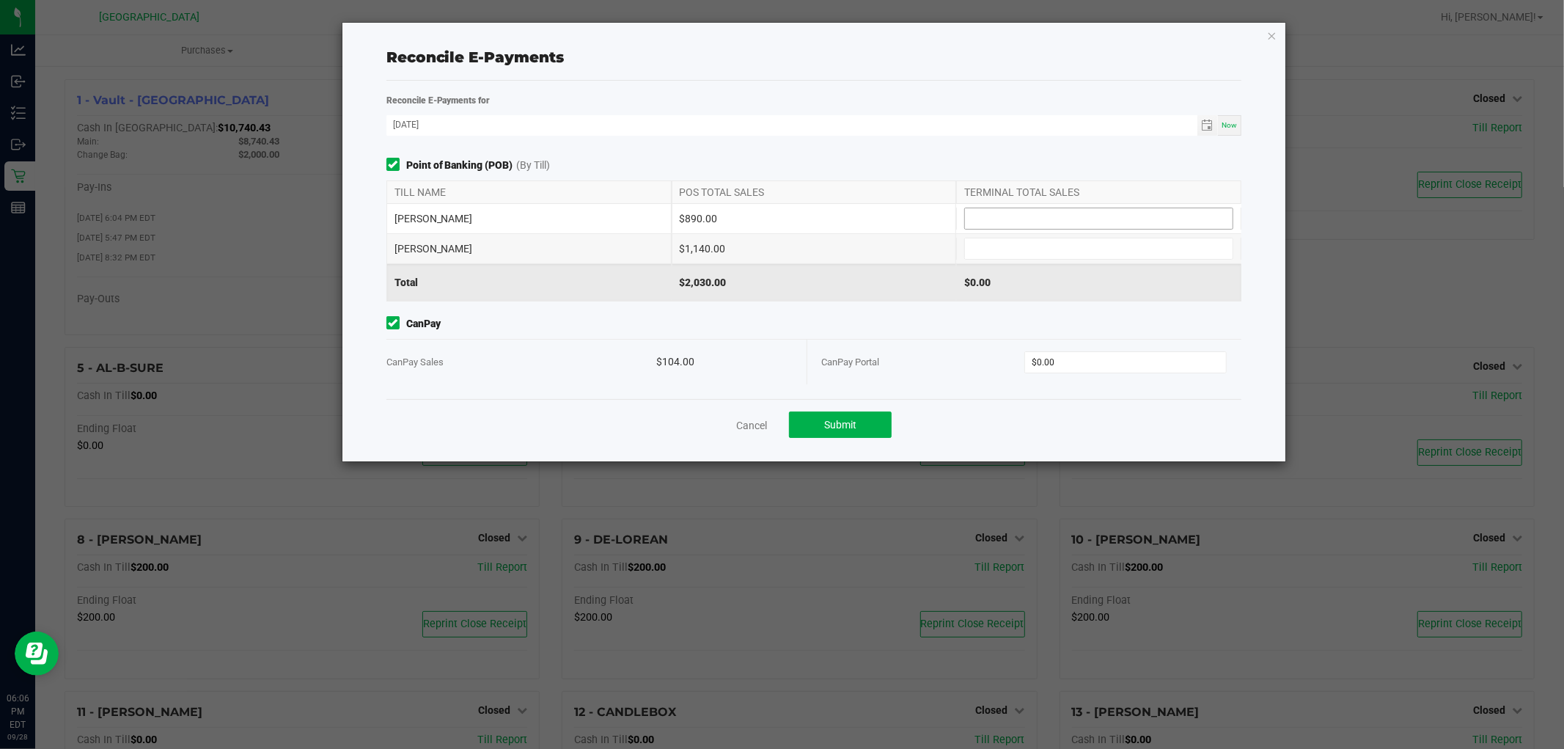
click at [1027, 221] on input at bounding box center [1099, 218] width 268 height 21
type input "$890.00"
click at [1056, 261] on div "VAN-MORRISON $1,140.00" at bounding box center [814, 248] width 856 height 29
click at [1053, 243] on input at bounding box center [1099, 248] width 268 height 21
type input "$1,140.00"
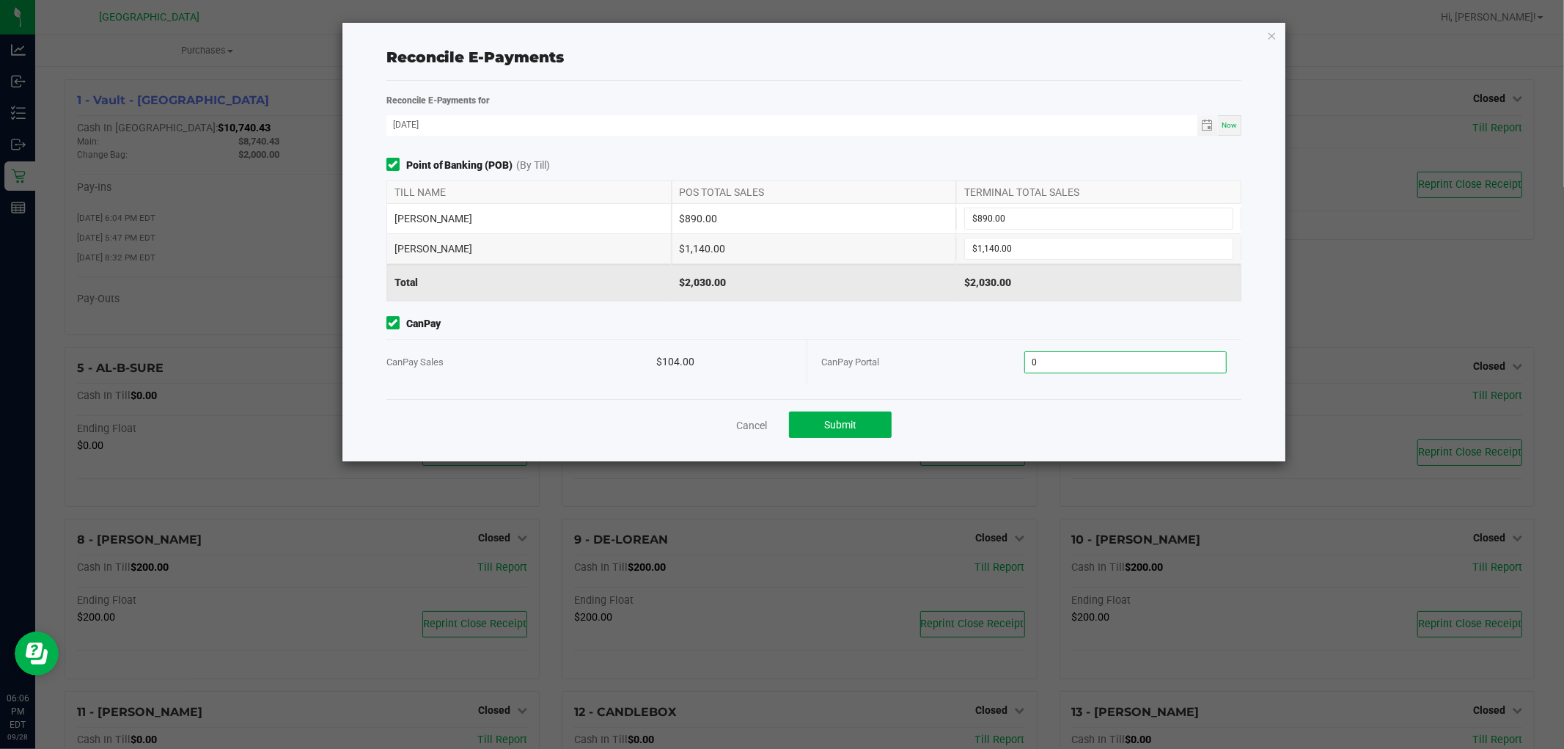
click at [1128, 353] on input "0" at bounding box center [1125, 362] width 201 height 21
click at [852, 435] on button "Submit" at bounding box center [840, 424] width 103 height 26
type input "$104.00"
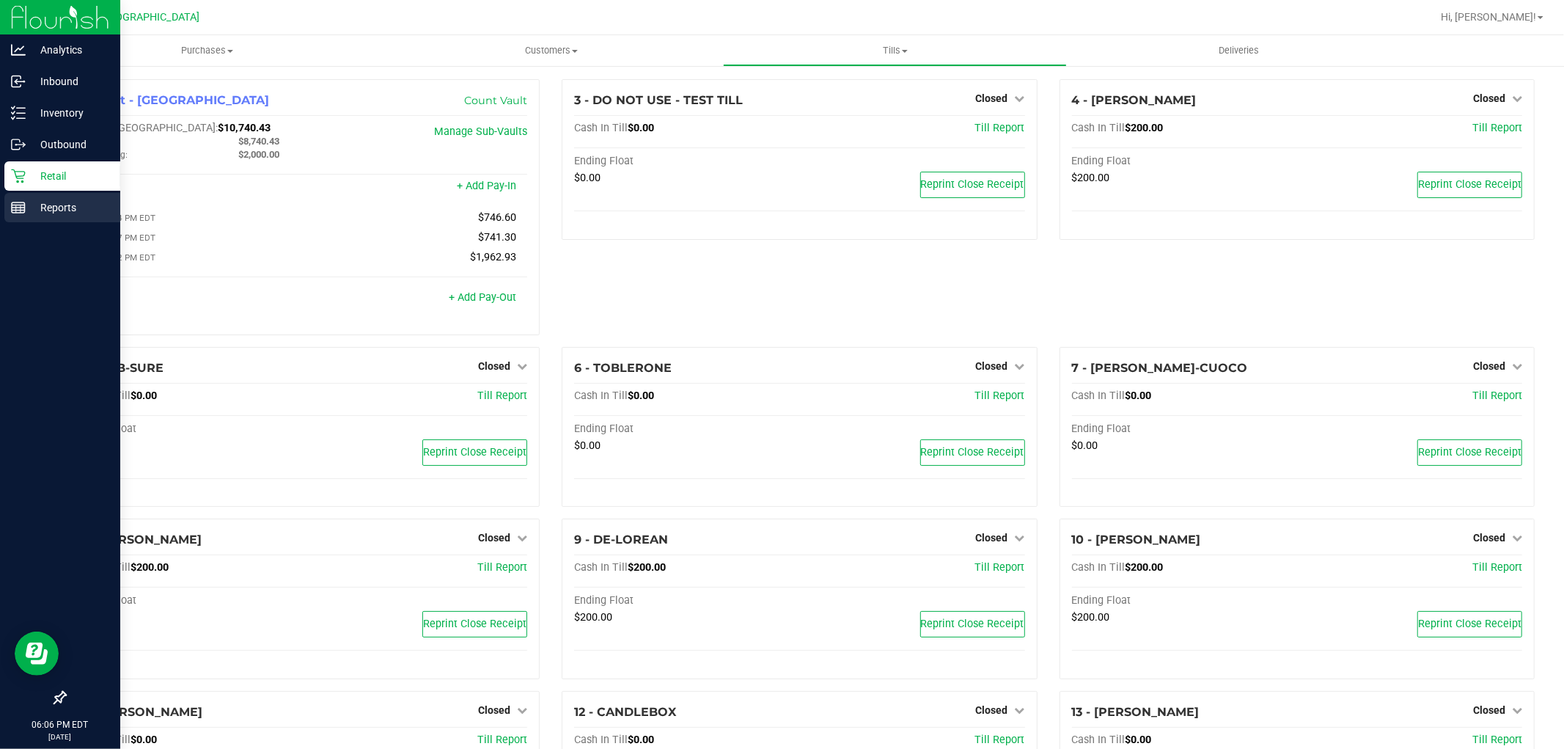
click at [51, 199] on p "Reports" at bounding box center [70, 208] width 88 height 18
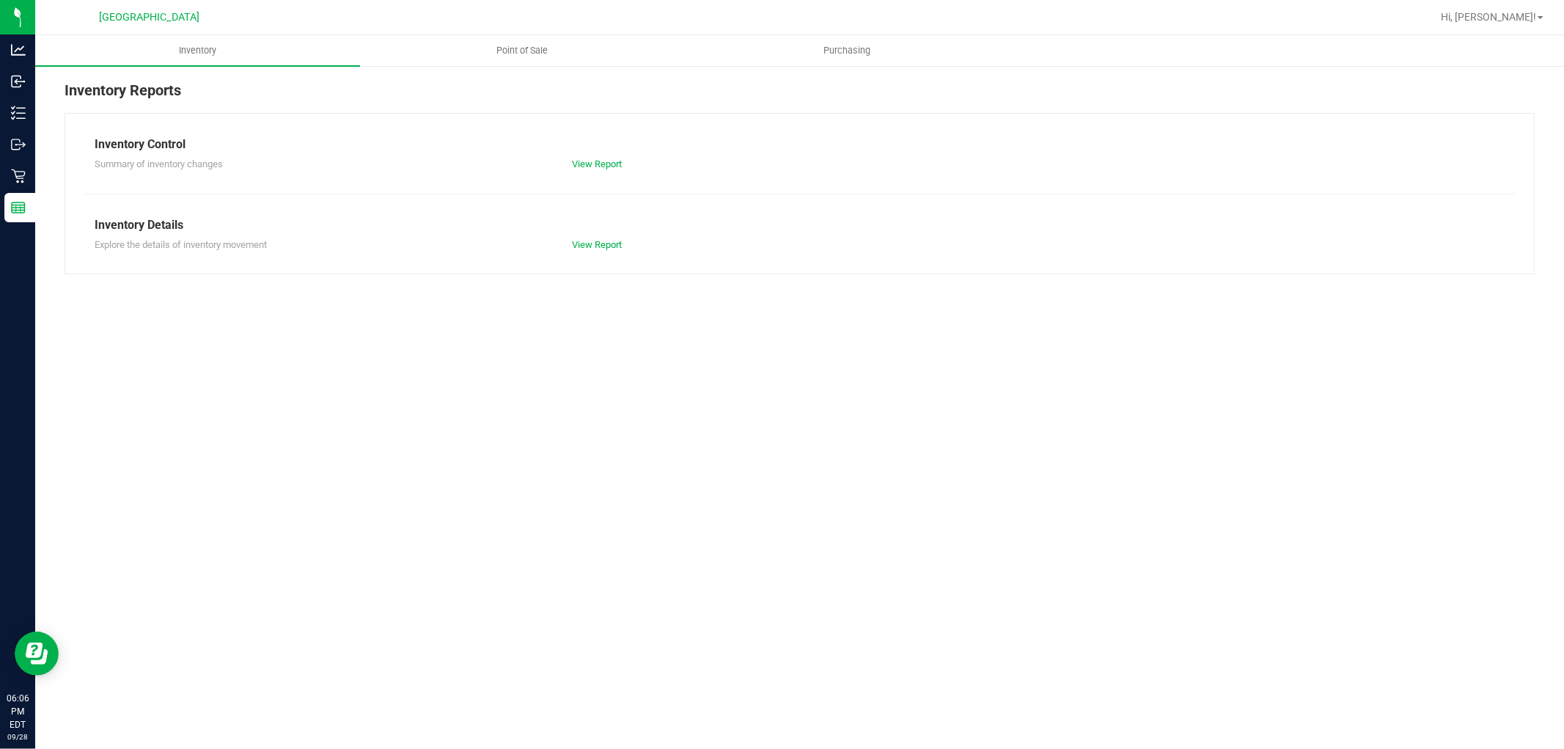
drag, startPoint x: 558, startPoint y: 12, endPoint x: 551, endPoint y: 21, distance: 10.4
click at [556, 16] on div at bounding box center [847, 17] width 1169 height 29
click at [537, 34] on div "North Port WC Hi, Woodie! Inventory Point of Sale Purchasing Inventory Reports …" at bounding box center [799, 374] width 1529 height 749
click at [533, 42] on uib-tab-heading "Point of Sale" at bounding box center [522, 50] width 323 height 29
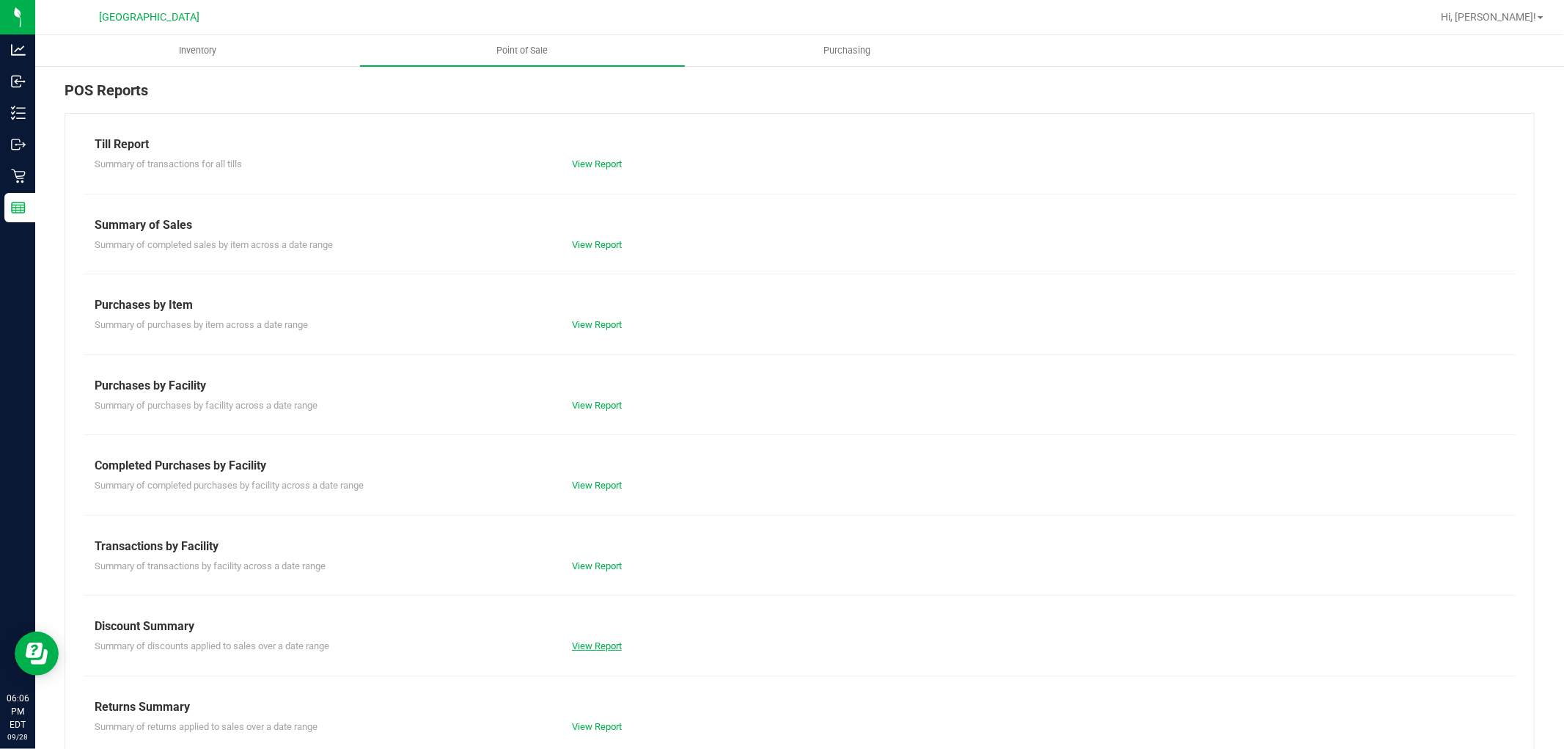
click at [601, 639] on div "Summary of discounts applied to sales over a date range View Report" at bounding box center [800, 644] width 1432 height 18
click at [602, 642] on link "View Report" at bounding box center [597, 645] width 50 height 11
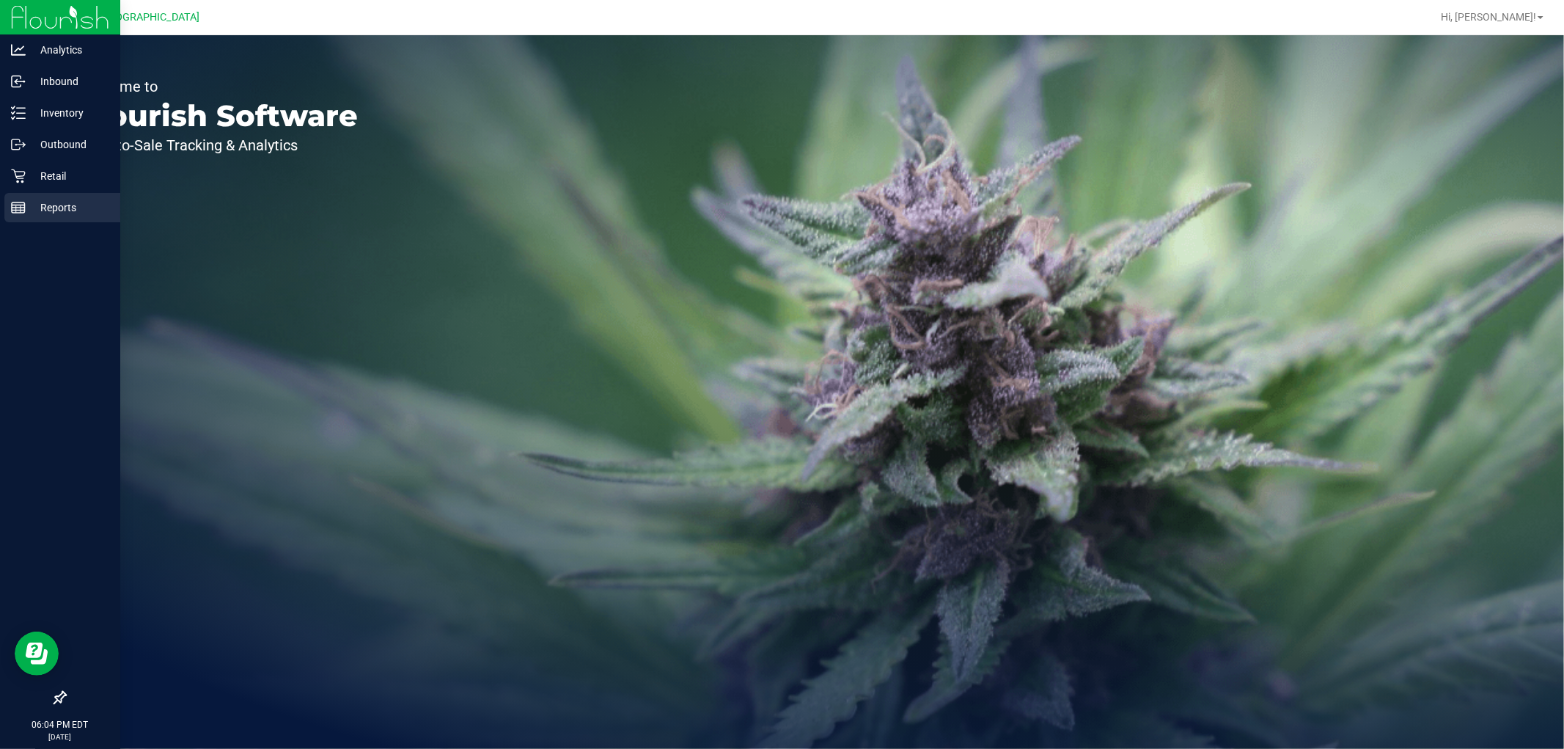
click at [35, 215] on p "Reports" at bounding box center [70, 208] width 88 height 18
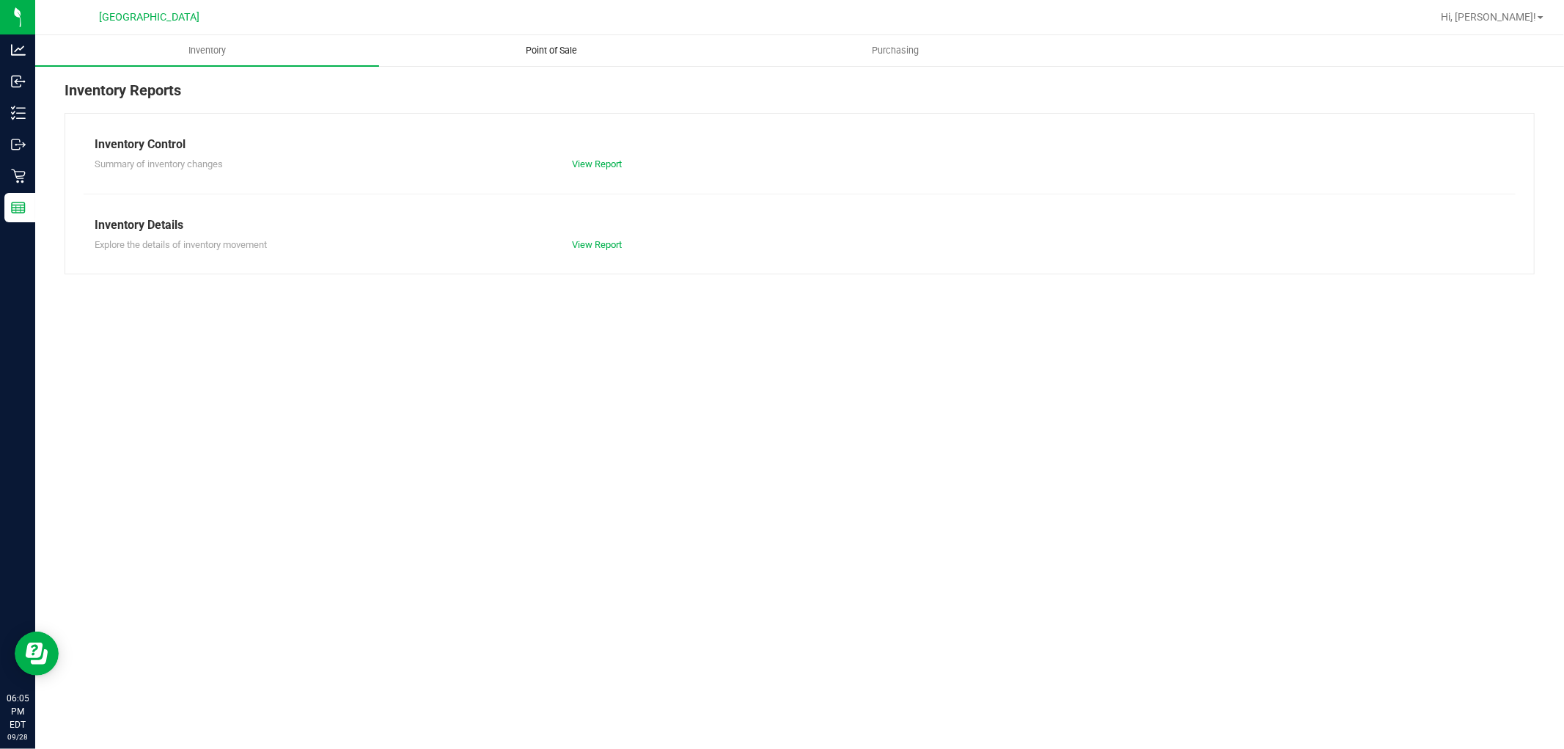
click at [509, 56] on span "Point of Sale" at bounding box center [551, 50] width 91 height 13
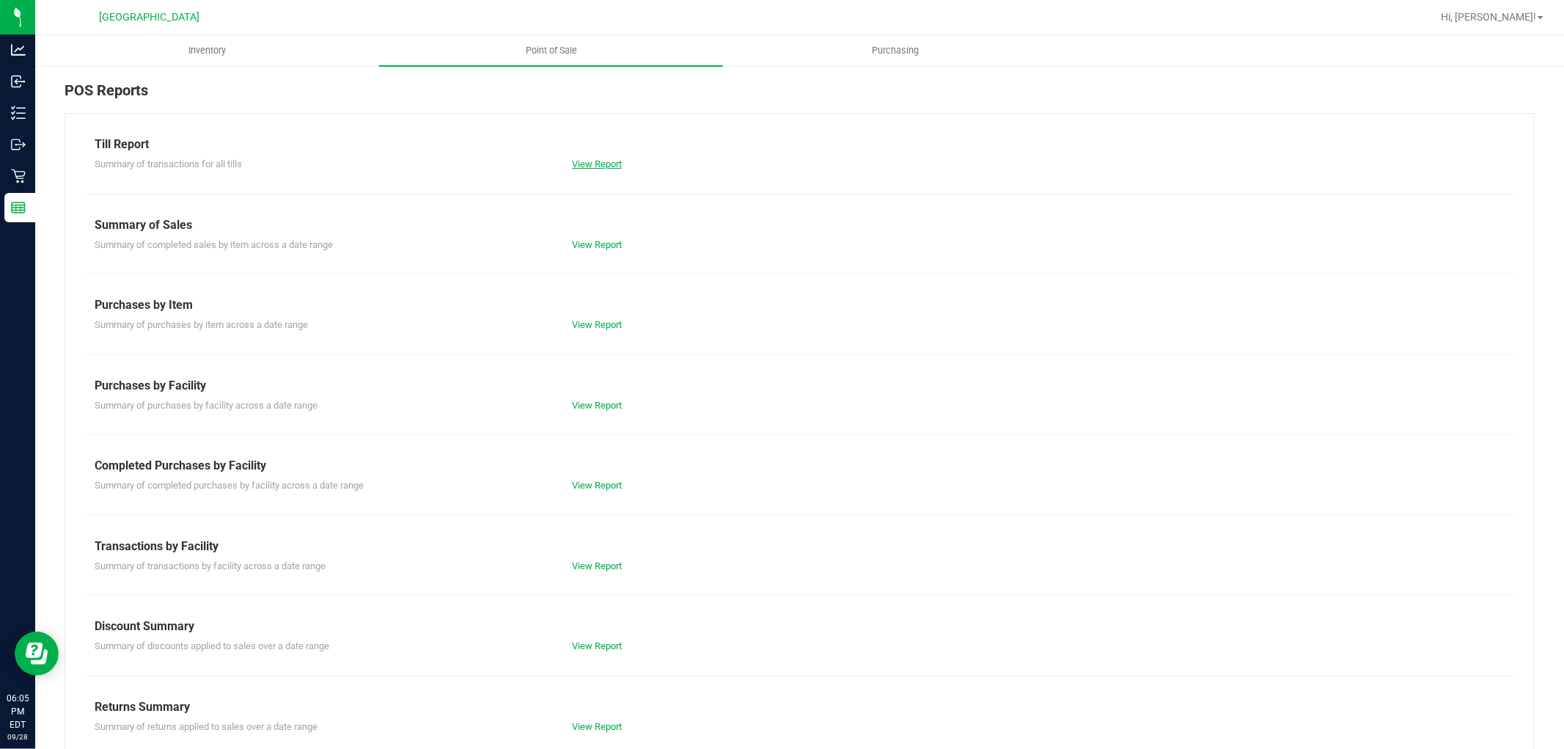
click at [573, 166] on link "View Report" at bounding box center [597, 163] width 50 height 11
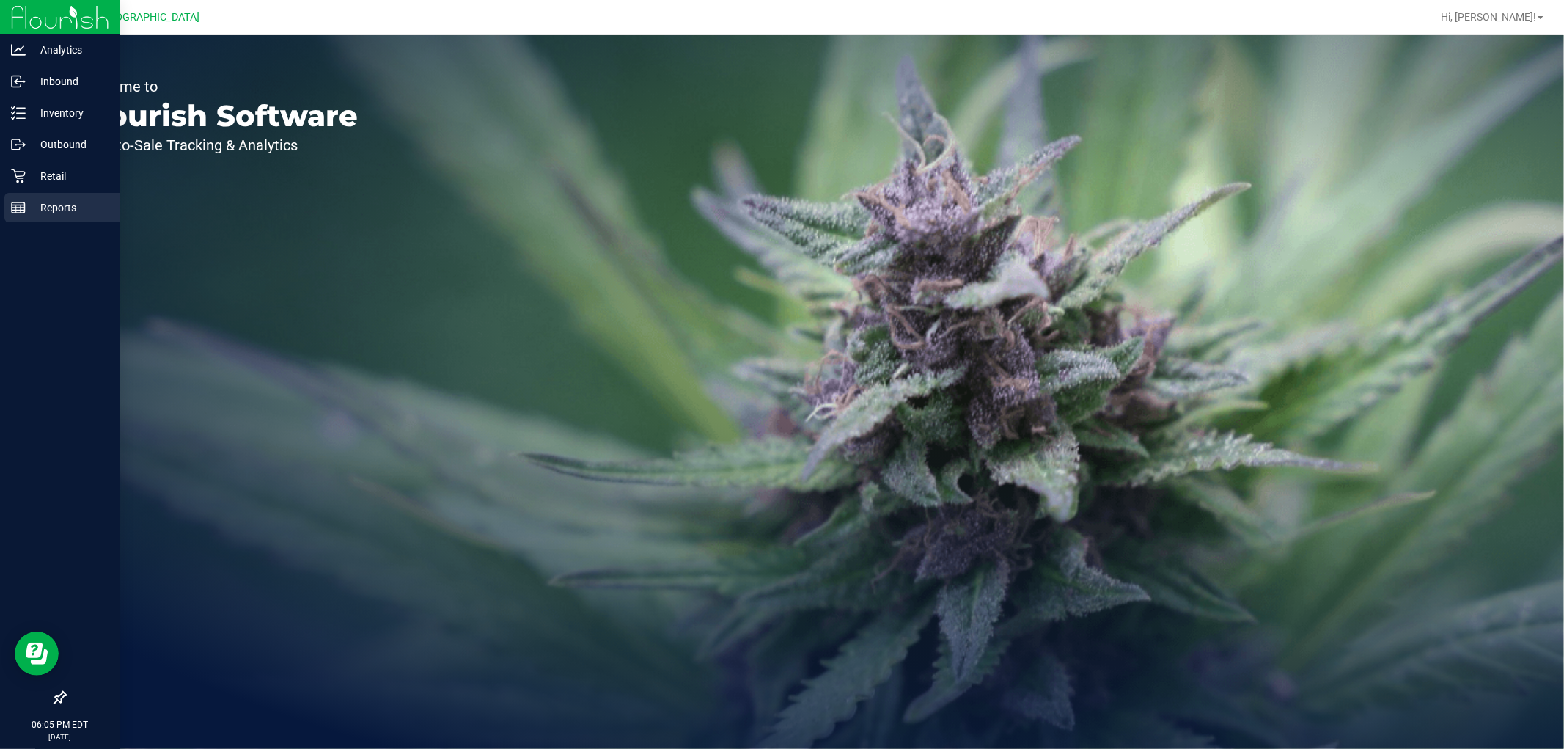
click at [21, 208] on line at bounding box center [18, 208] width 13 height 0
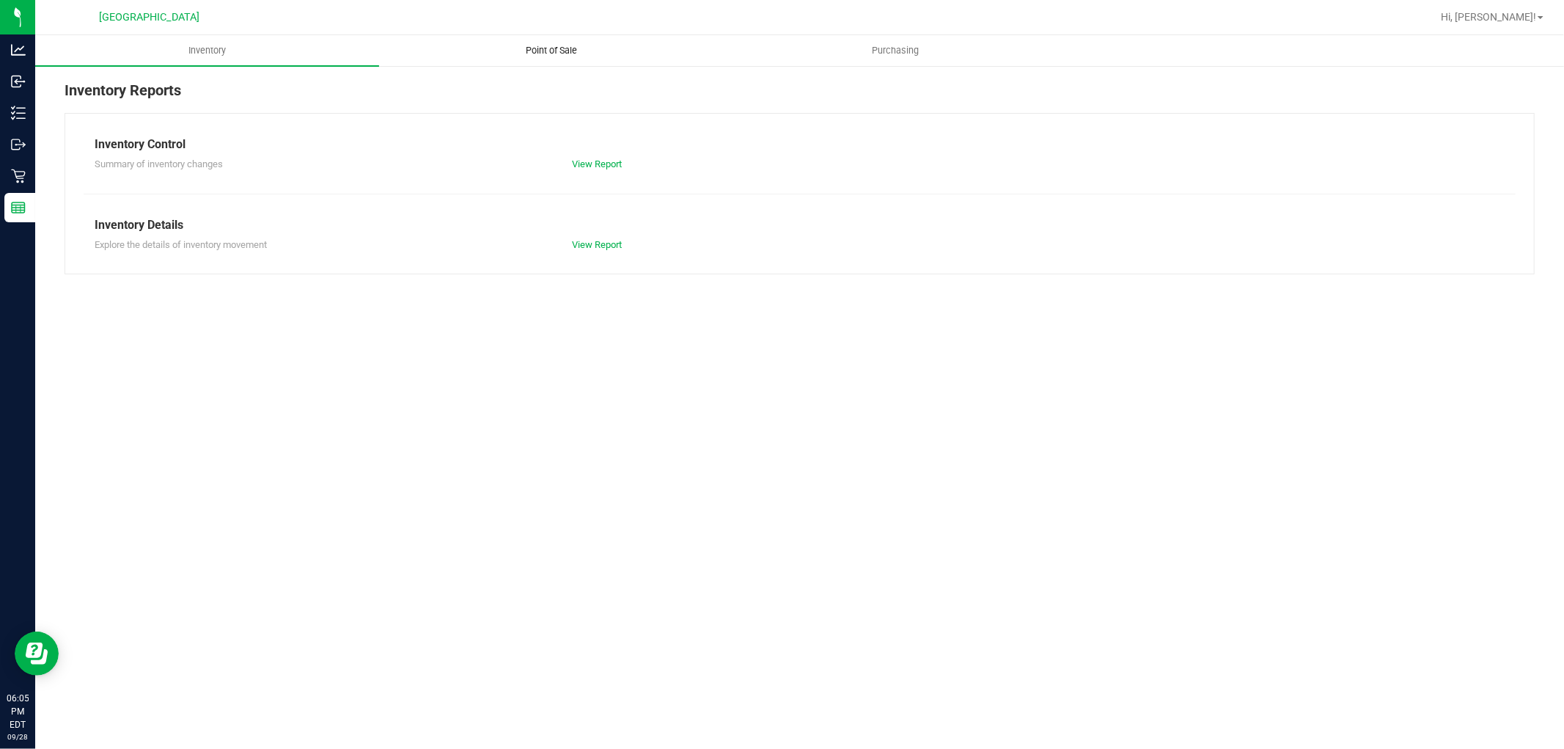
click at [524, 42] on uib-tab-heading "Point of Sale" at bounding box center [551, 50] width 342 height 29
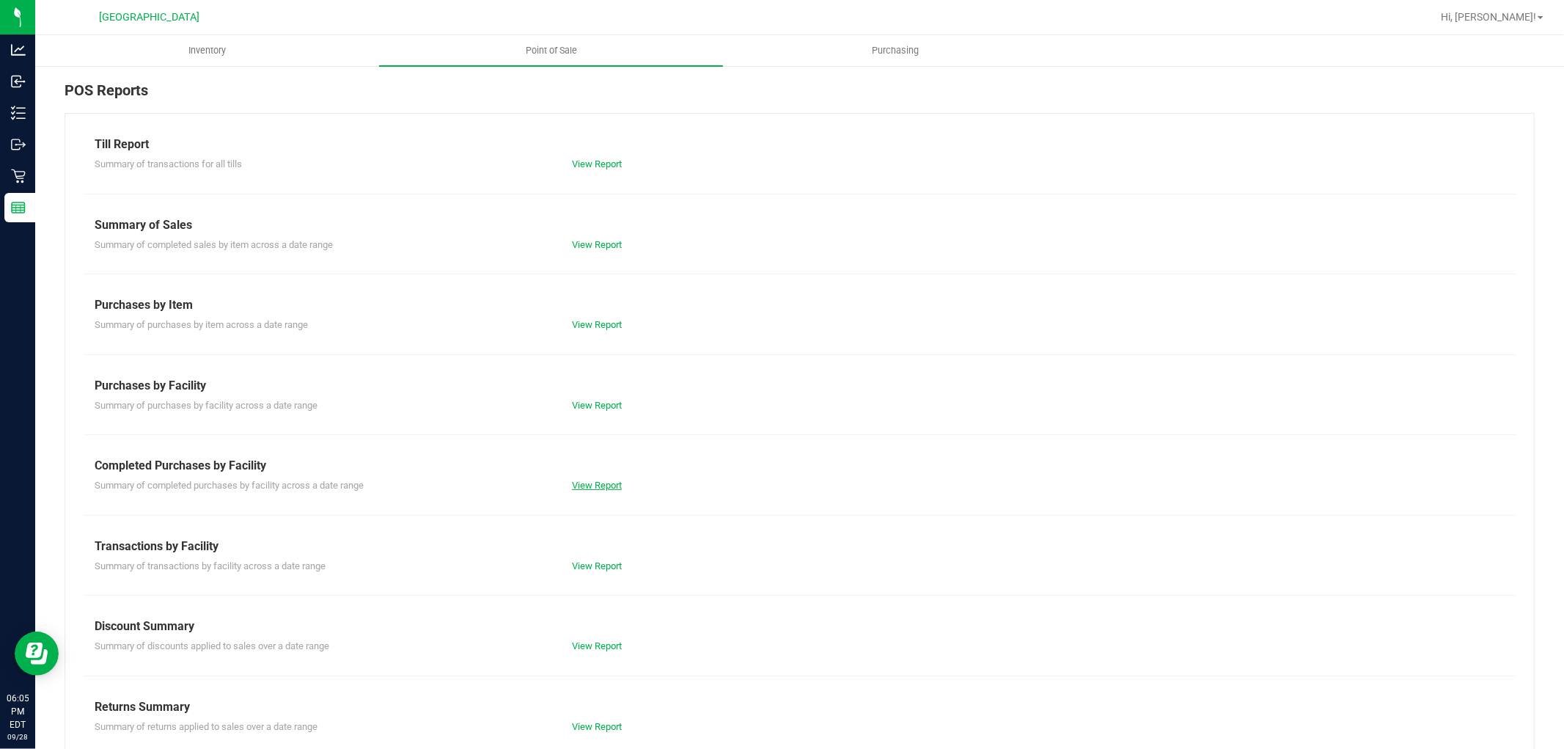
click at [598, 485] on link "View Report" at bounding box center [597, 485] width 50 height 11
